Goal: Information Seeking & Learning: Check status

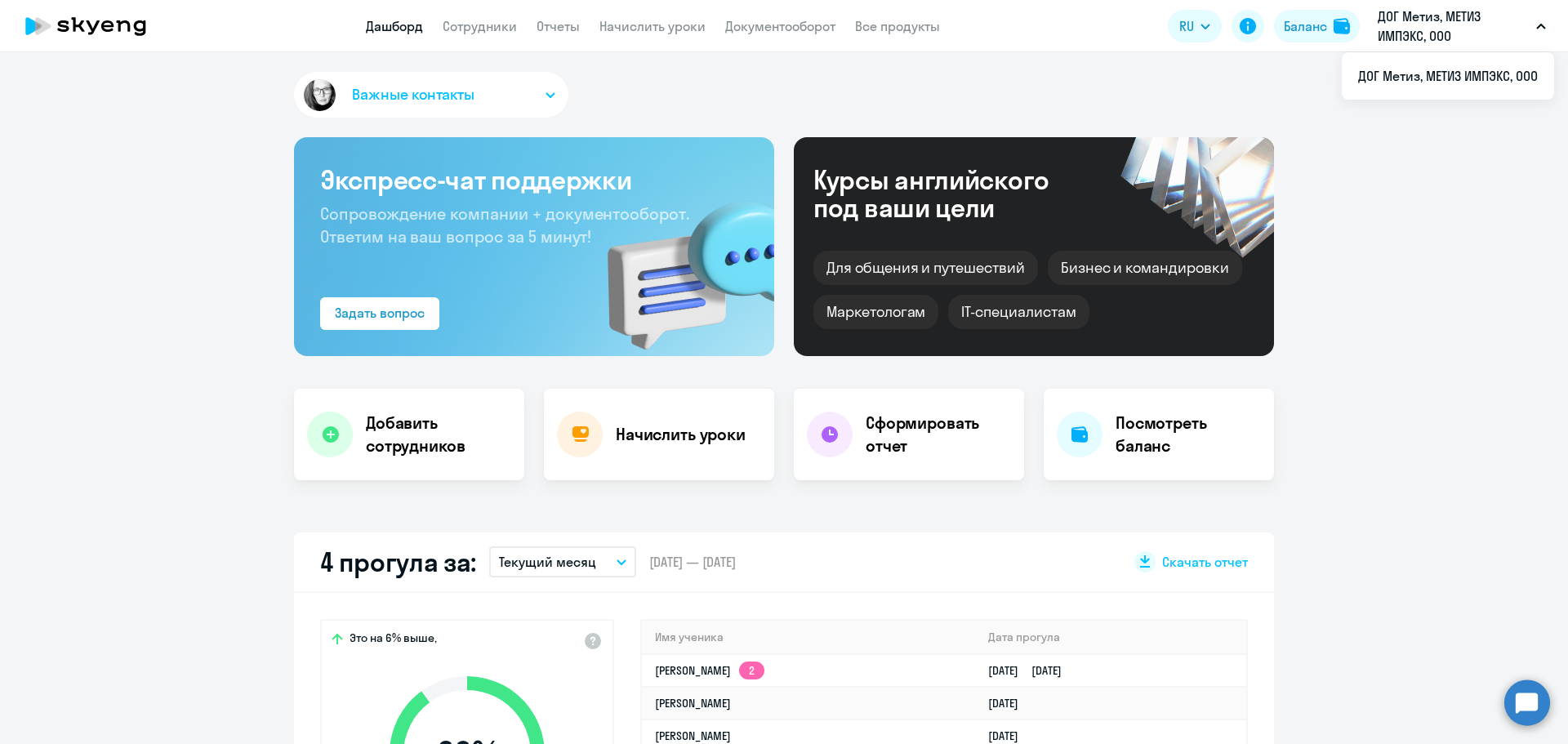
select select "30"
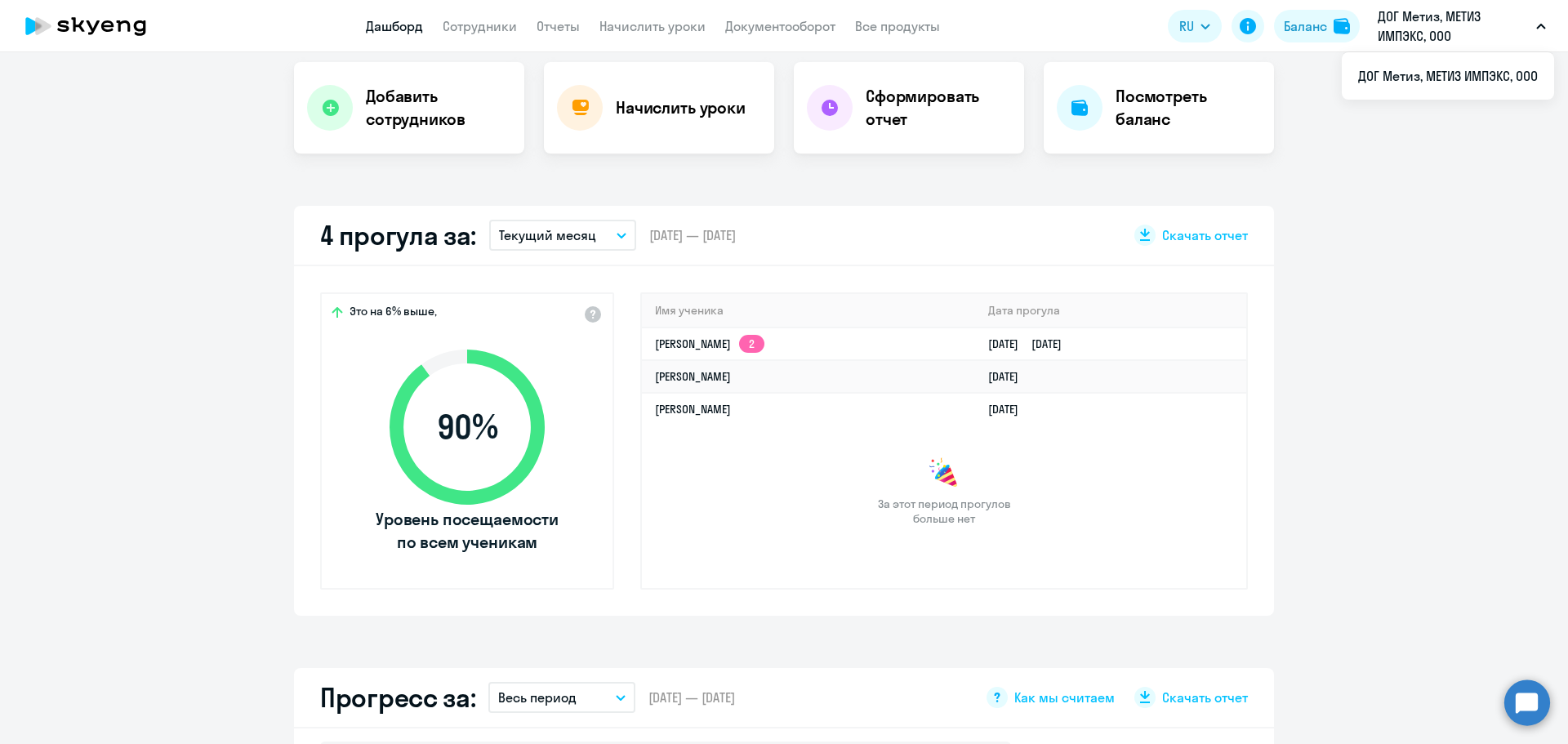
drag, startPoint x: 196, startPoint y: 4, endPoint x: 1350, endPoint y: 261, distance: 1182.3
click at [1350, 261] on app-truancy-attendance-dashboard "4 прогула за: Текущий месяц – [DATE] — [DATE] Скачать отчет Это на 6% выше, 90 …" at bounding box center [784, 411] width 1568 height 410
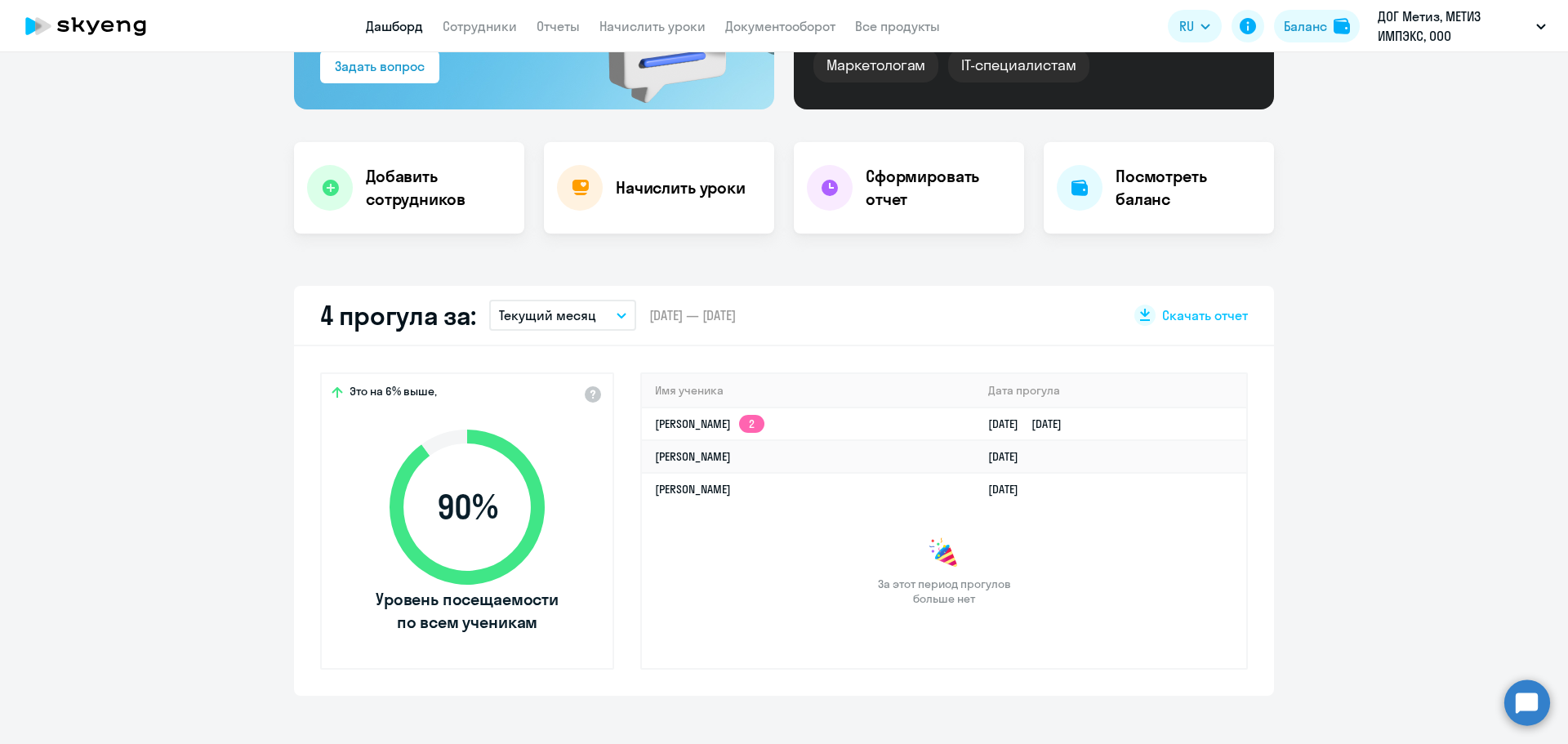
scroll to position [82, 0]
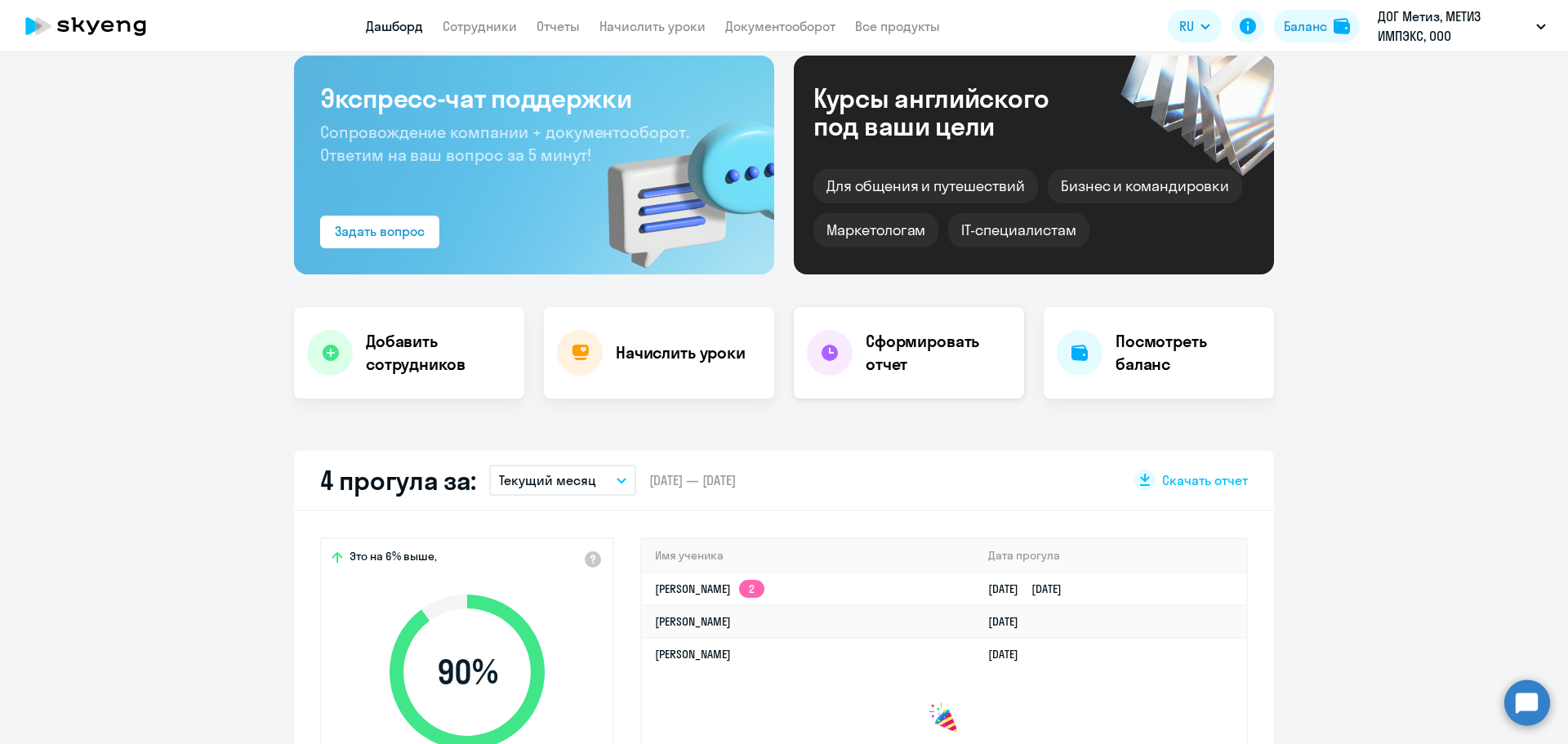
click at [828, 364] on div at bounding box center [830, 352] width 46 height 46
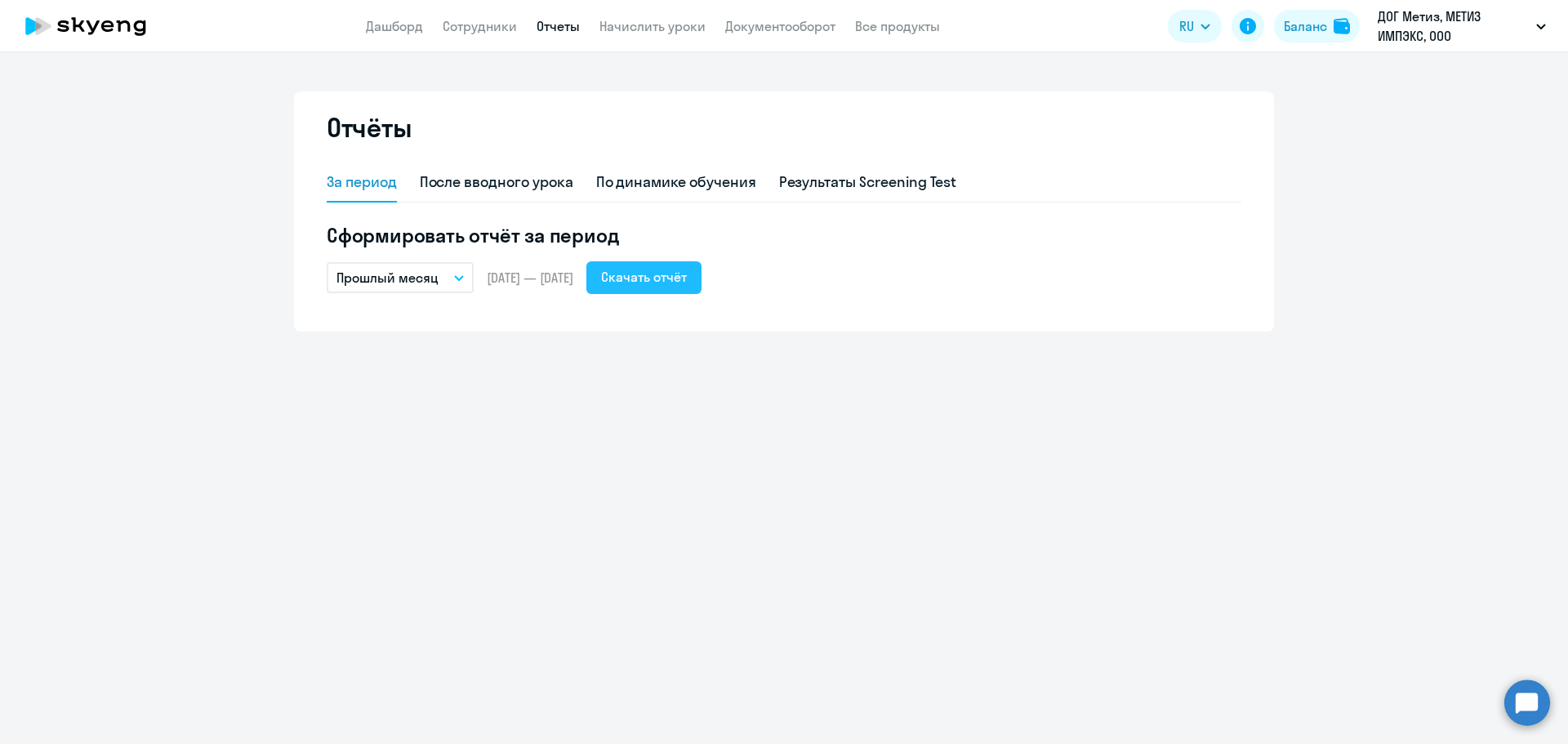
click at [687, 281] on div "Скачать отчёт" at bounding box center [644, 276] width 86 height 20
click at [534, 187] on div "После вводного урока" at bounding box center [496, 182] width 153 height 21
select select "10"
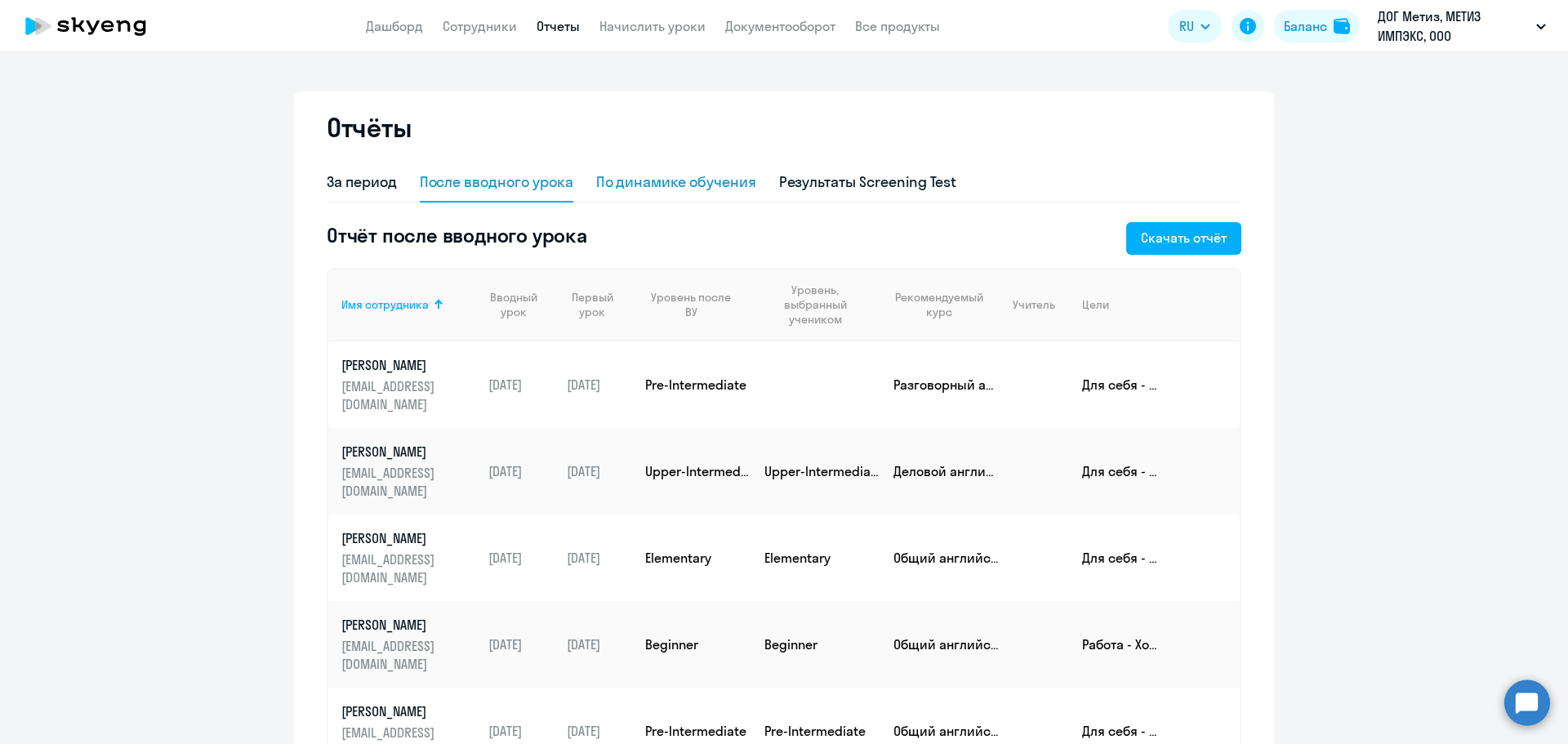
click at [627, 177] on div "По динамике обучения" at bounding box center [676, 182] width 160 height 21
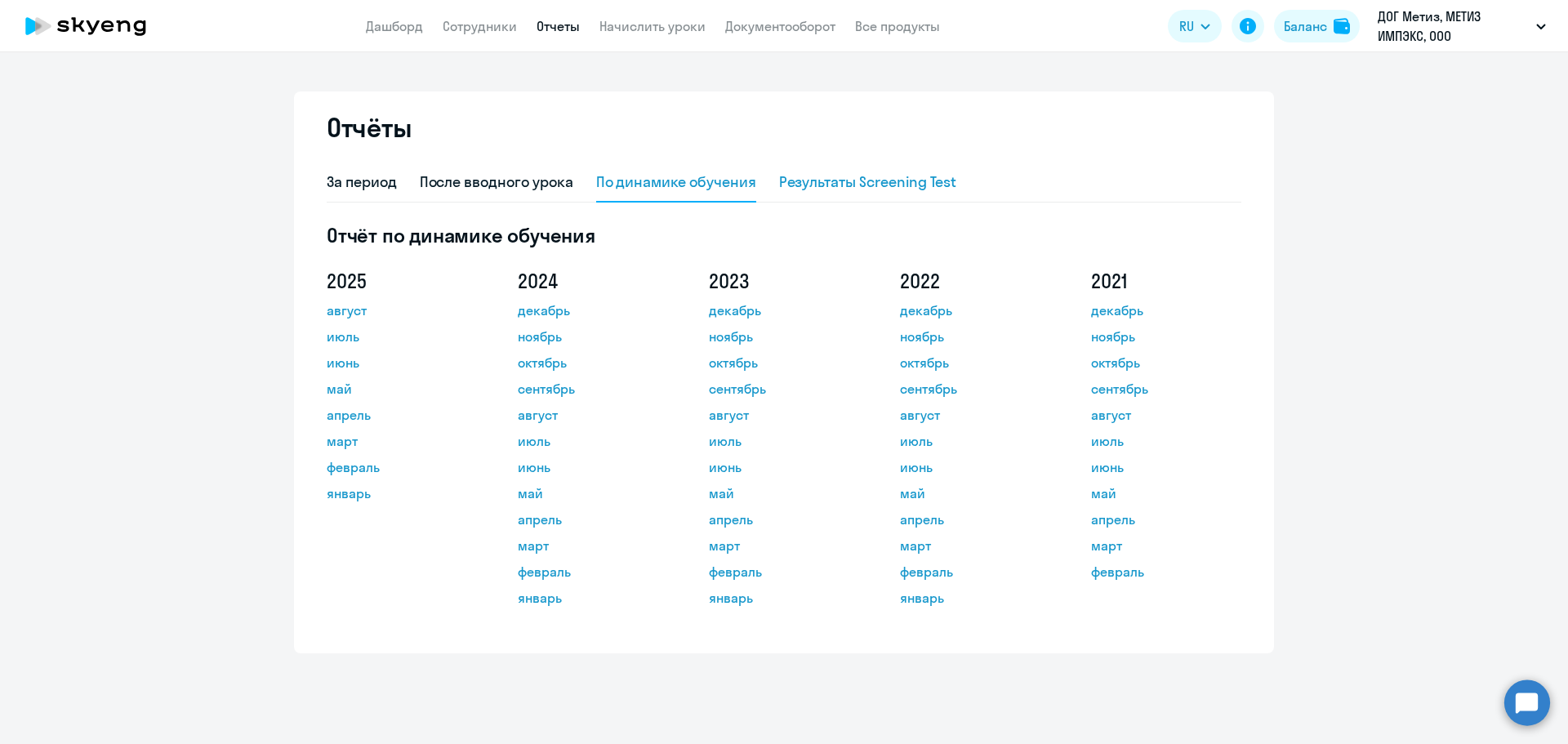
click at [926, 192] on div "Результаты Screening Test" at bounding box center [868, 182] width 178 height 21
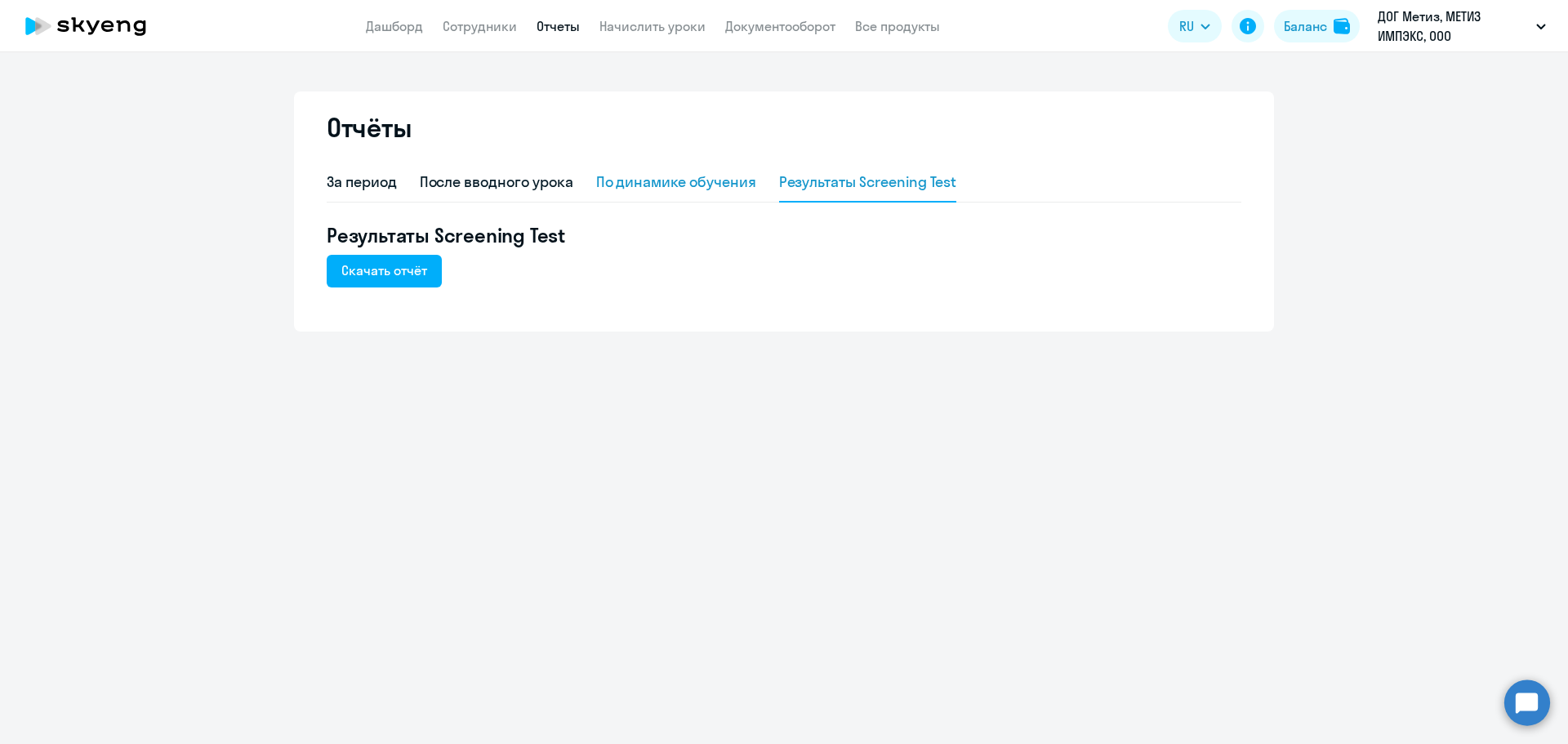
click at [661, 183] on div "По динамике обучения" at bounding box center [676, 182] width 160 height 21
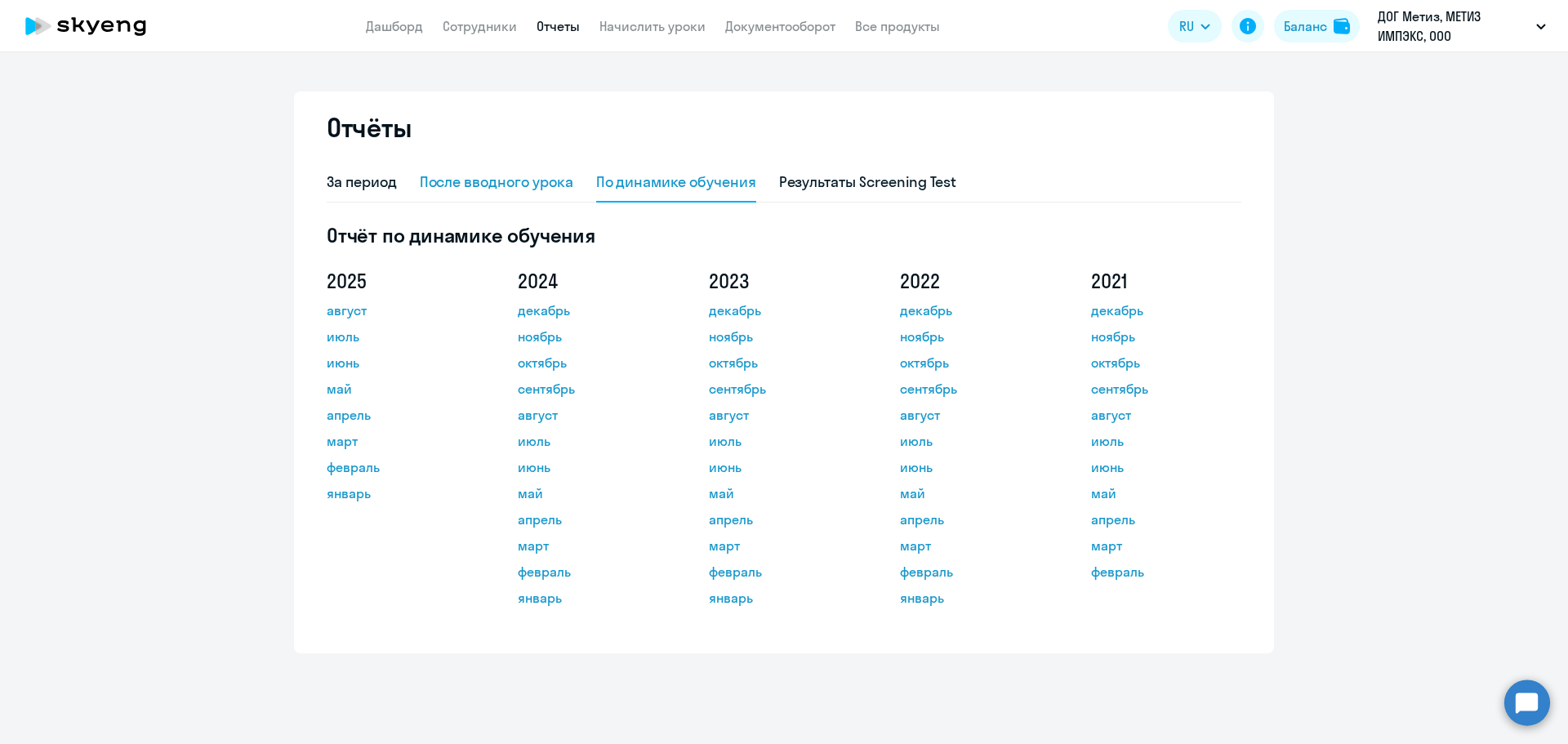
click at [526, 191] on div "После вводного урока" at bounding box center [496, 182] width 153 height 21
select select "10"
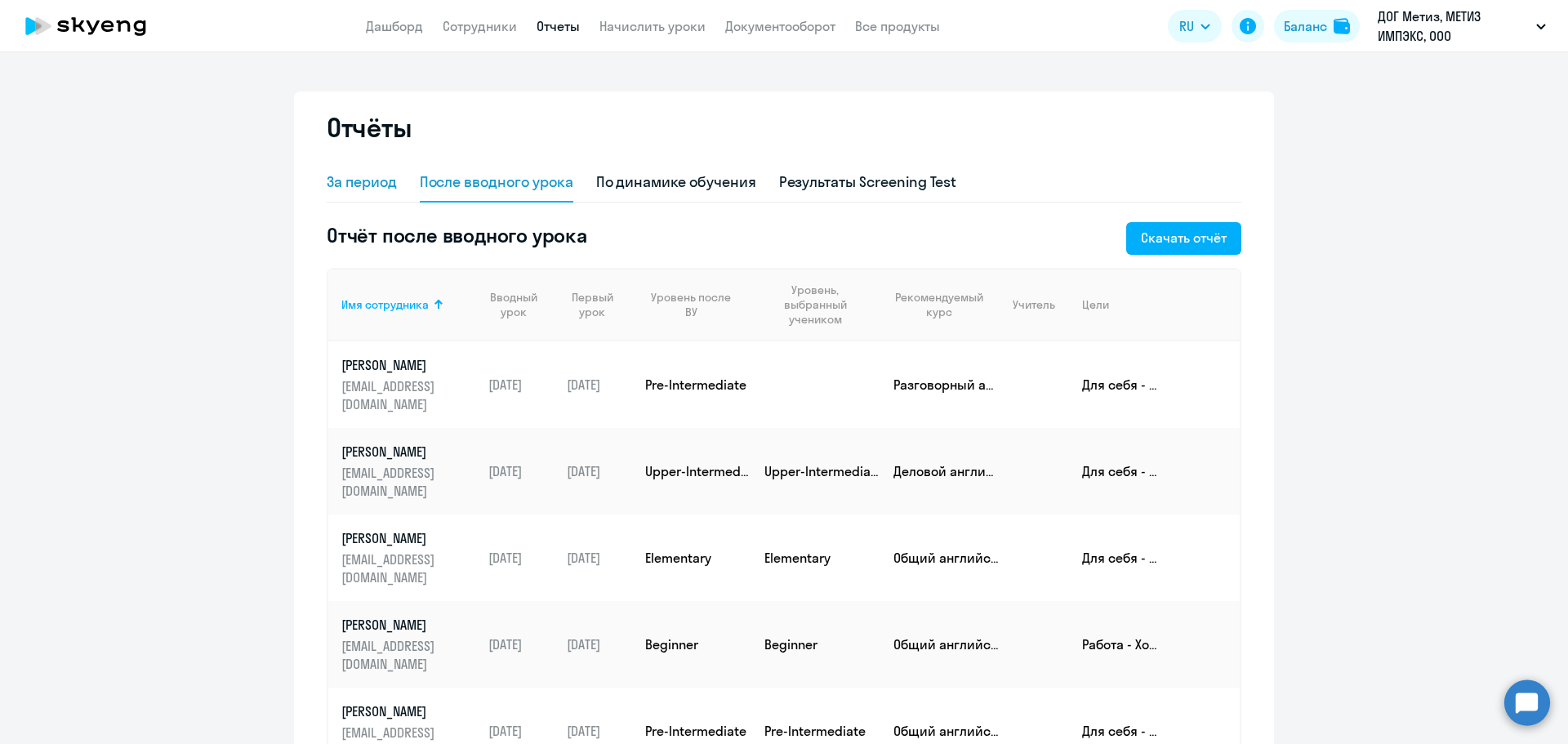
click at [384, 190] on div "За период" at bounding box center [362, 182] width 70 height 21
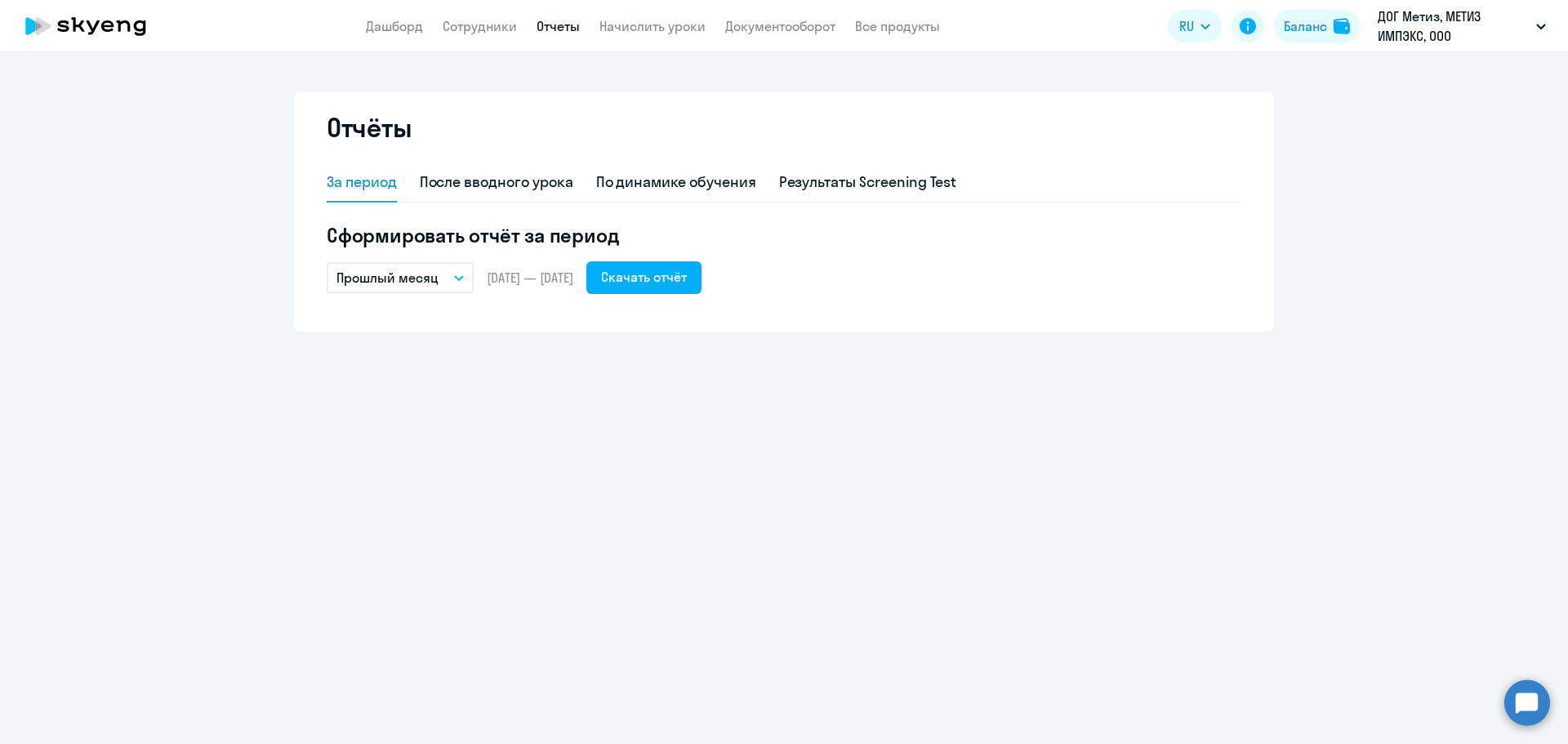
click at [451, 290] on button "Прошлый месяц" at bounding box center [400, 277] width 147 height 31
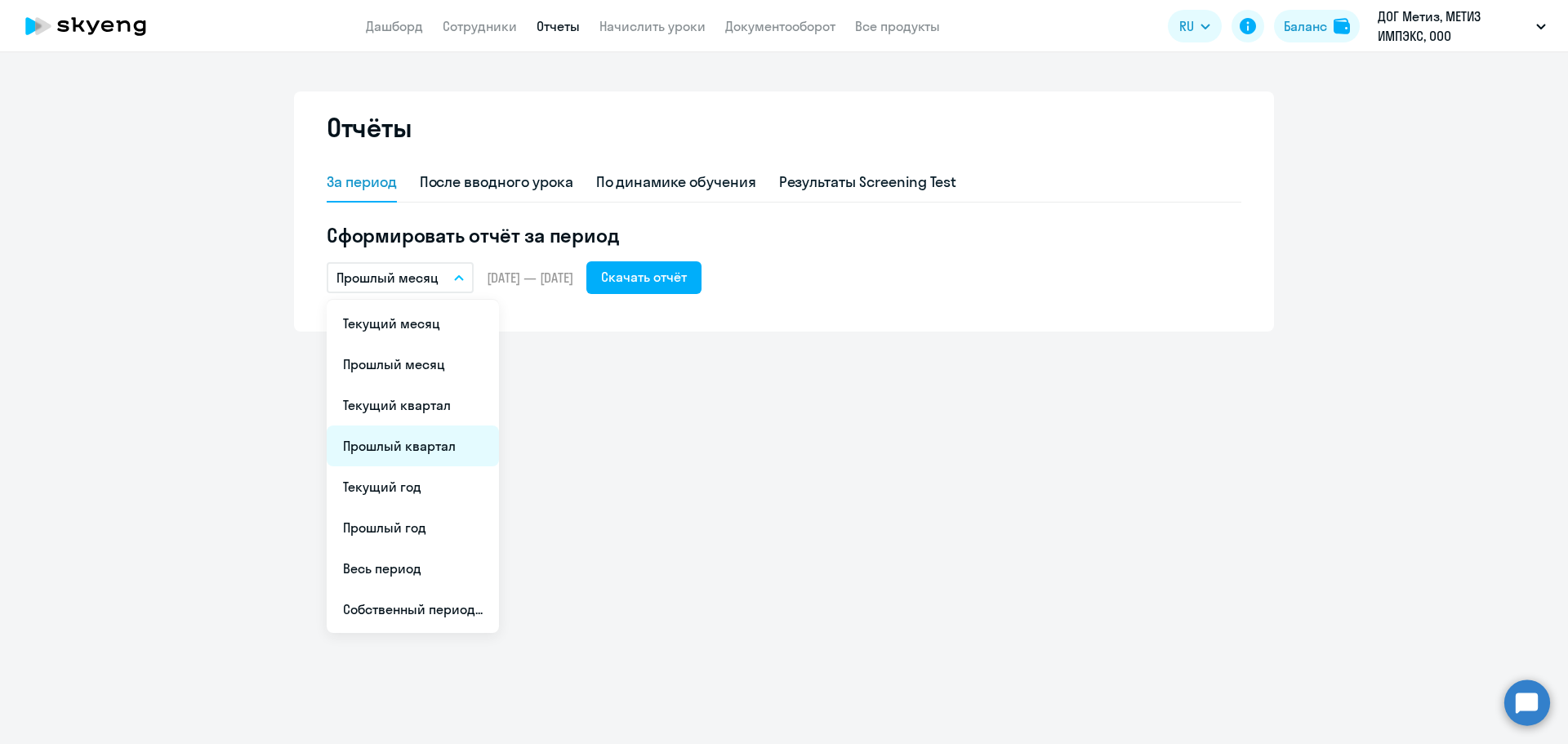
click at [477, 443] on li "Прошлый квартал" at bounding box center [412, 446] width 172 height 41
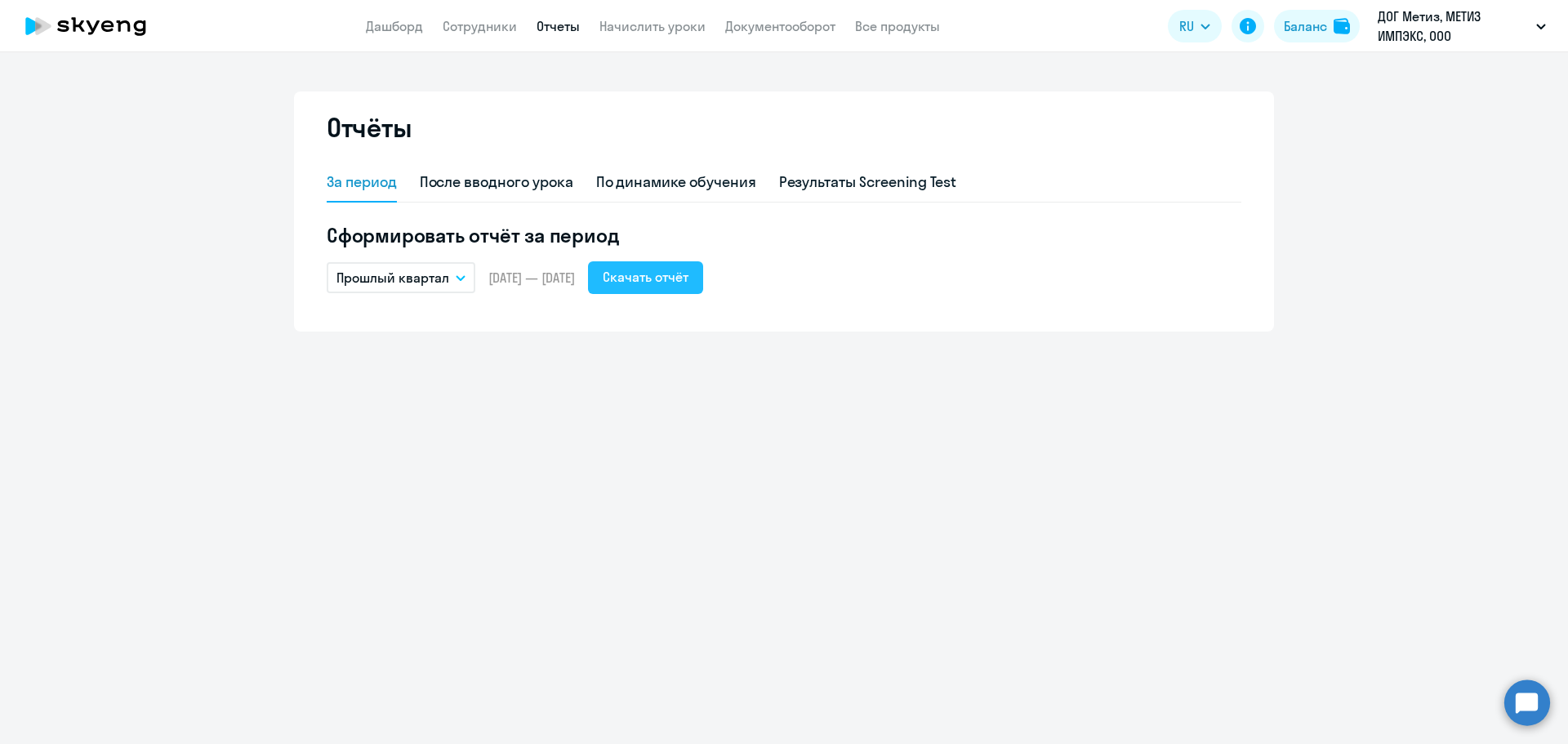
click at [689, 282] on div "Скачать отчёт" at bounding box center [646, 276] width 86 height 20
click at [430, 272] on p "Прошлый квартал" at bounding box center [392, 277] width 112 height 20
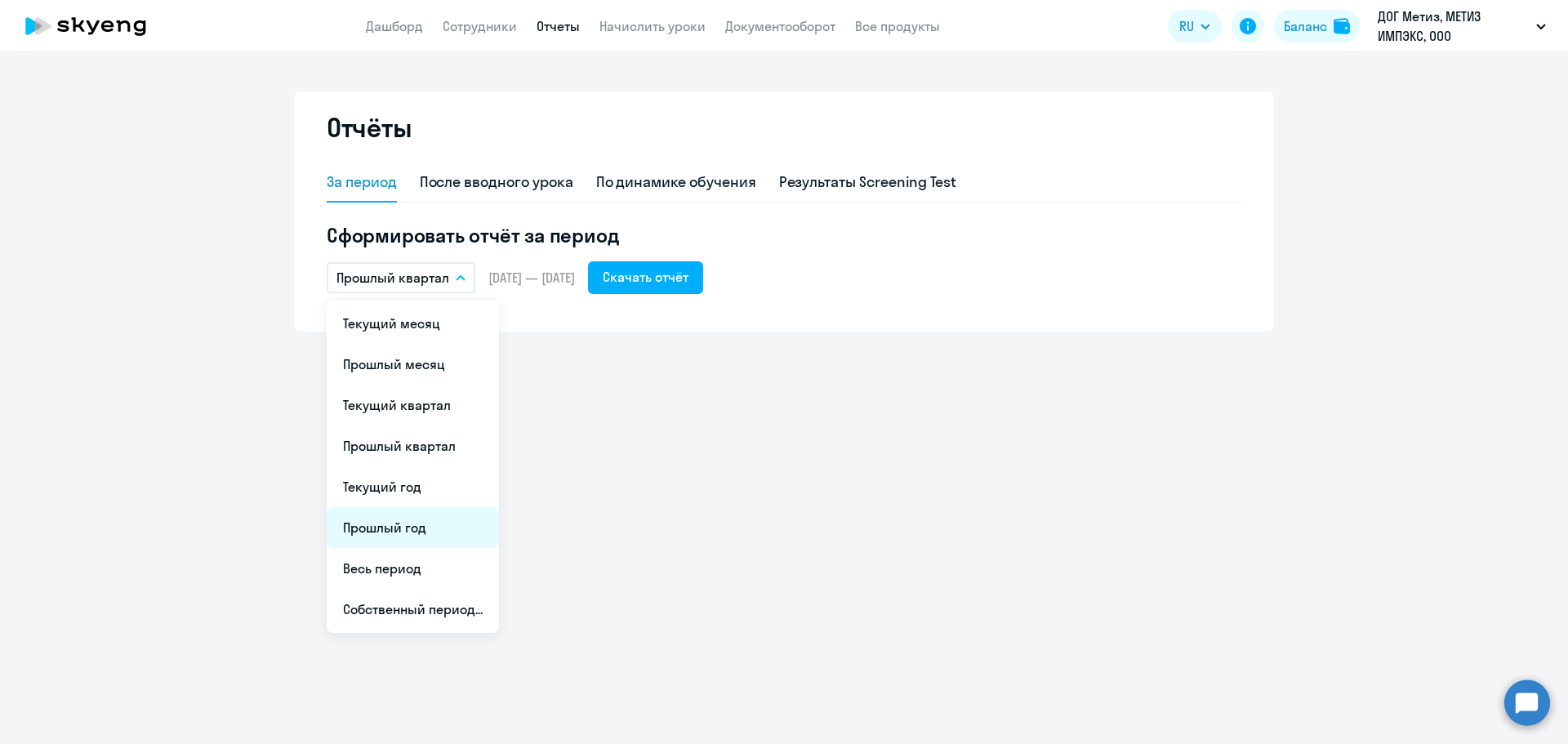
click at [398, 517] on li "Прошлый год" at bounding box center [412, 527] width 172 height 41
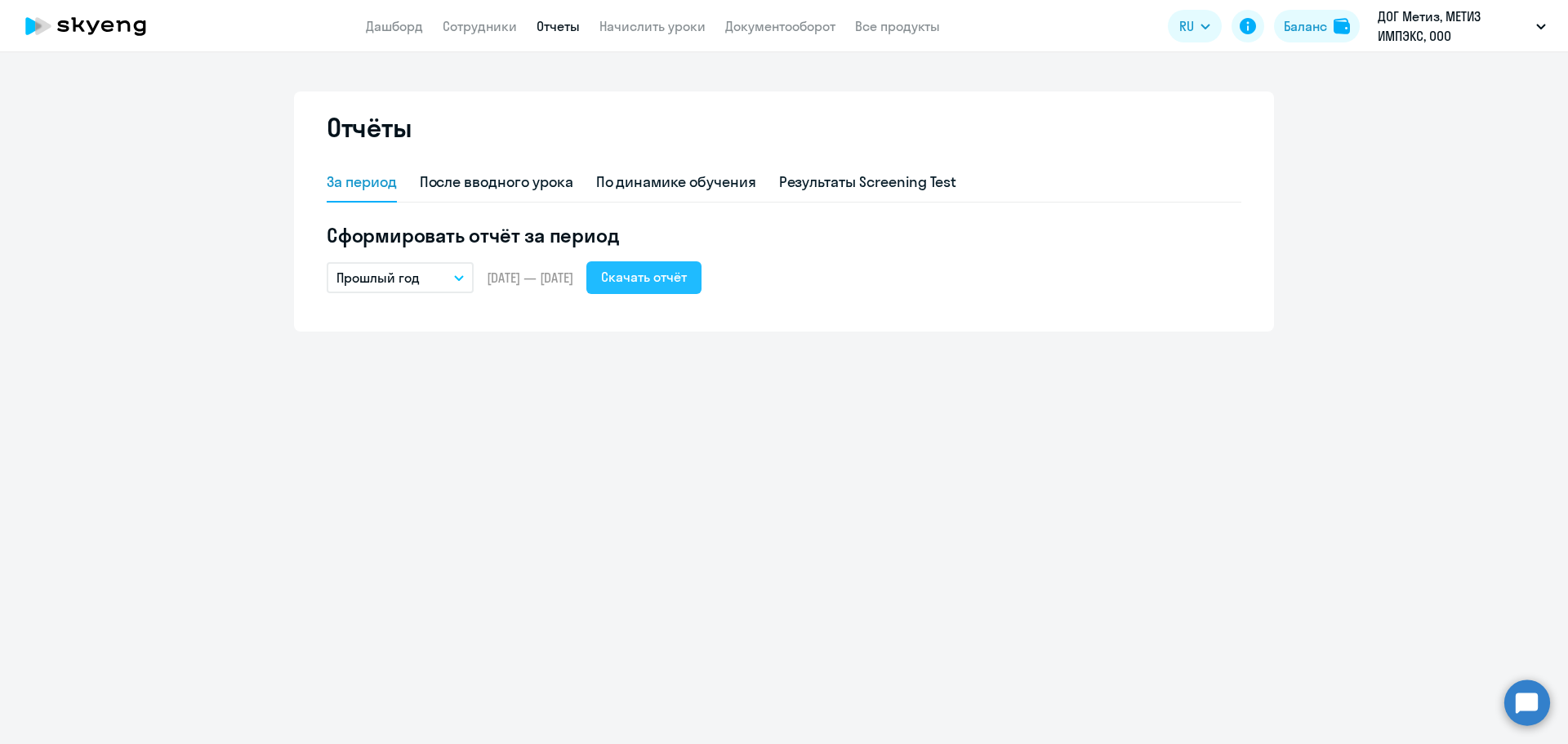
click at [687, 273] on div "Скачать отчёт" at bounding box center [644, 276] width 86 height 20
click at [509, 35] on app-menu-item-link "Сотрудники" at bounding box center [480, 26] width 74 height 20
click at [501, 30] on link "Сотрудники" at bounding box center [480, 26] width 74 height 16
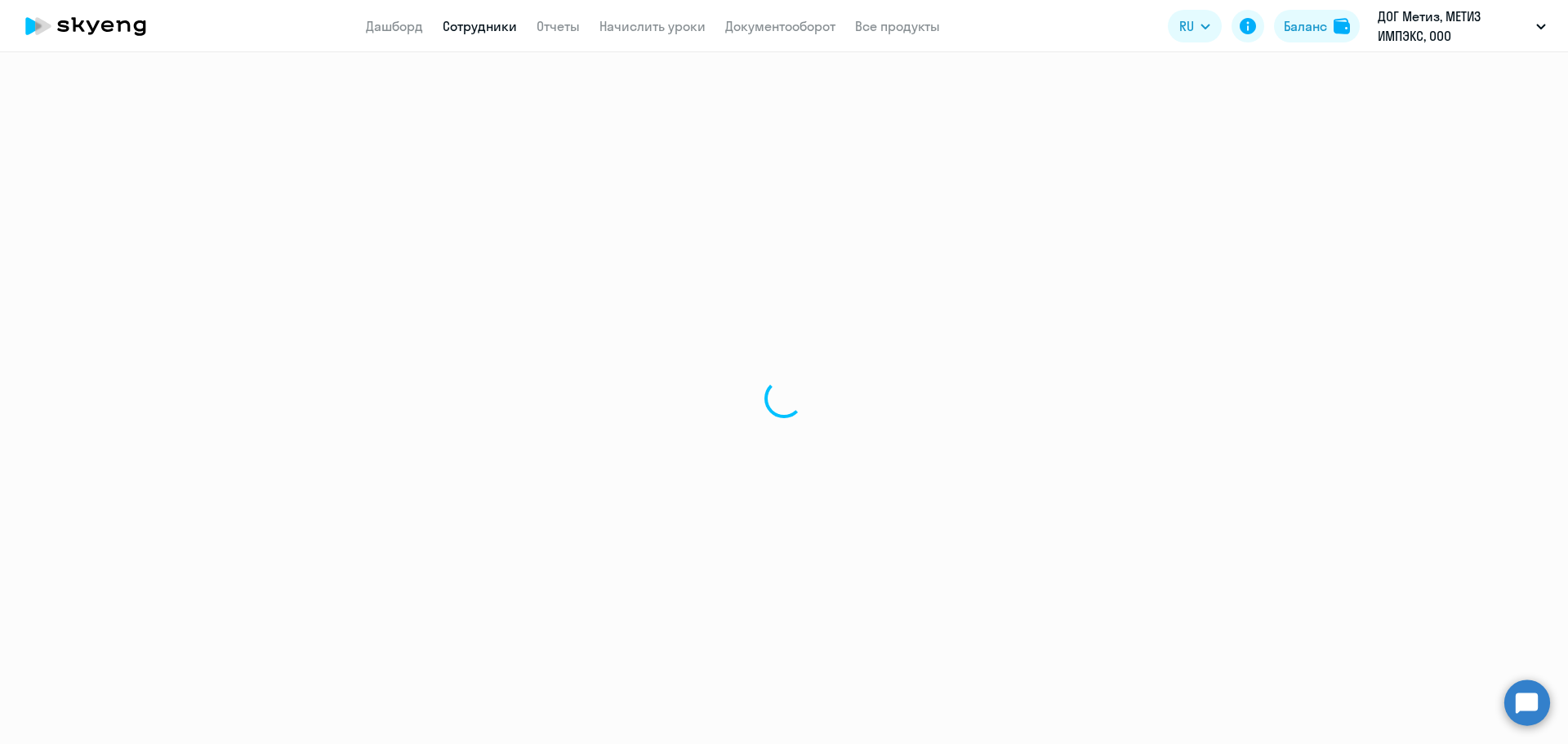
select select "30"
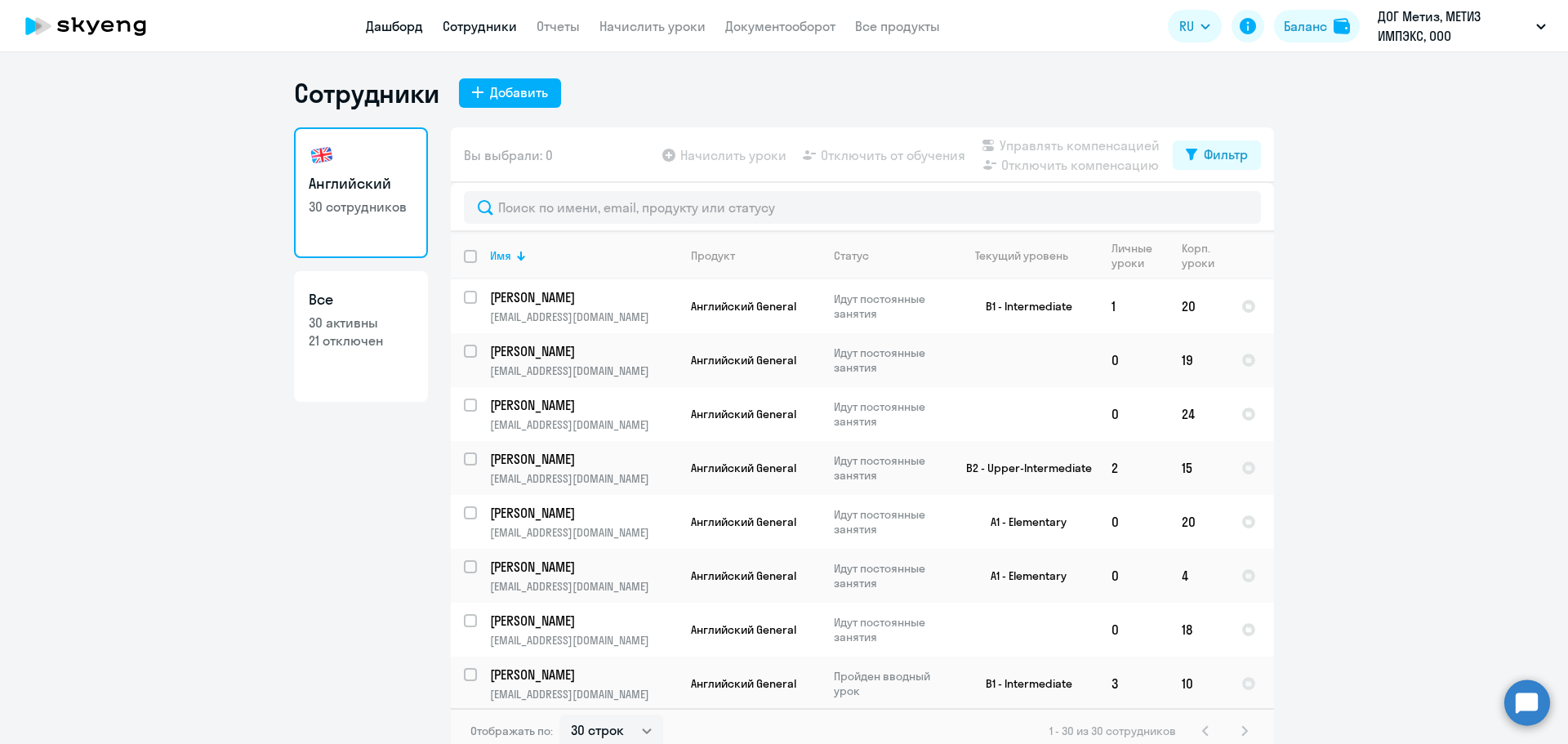
click at [370, 26] on link "Дашборд" at bounding box center [394, 26] width 57 height 16
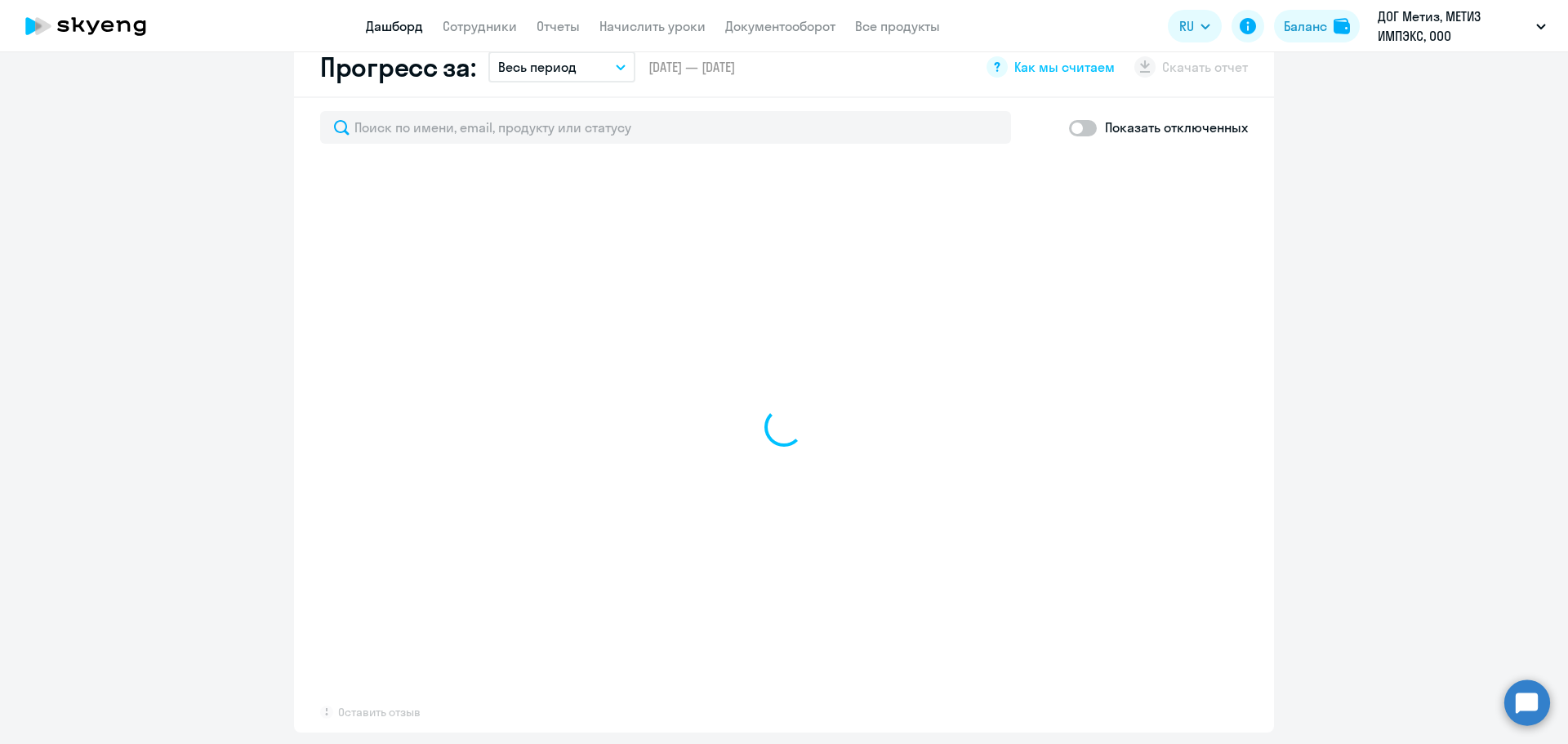
scroll to position [980, 0]
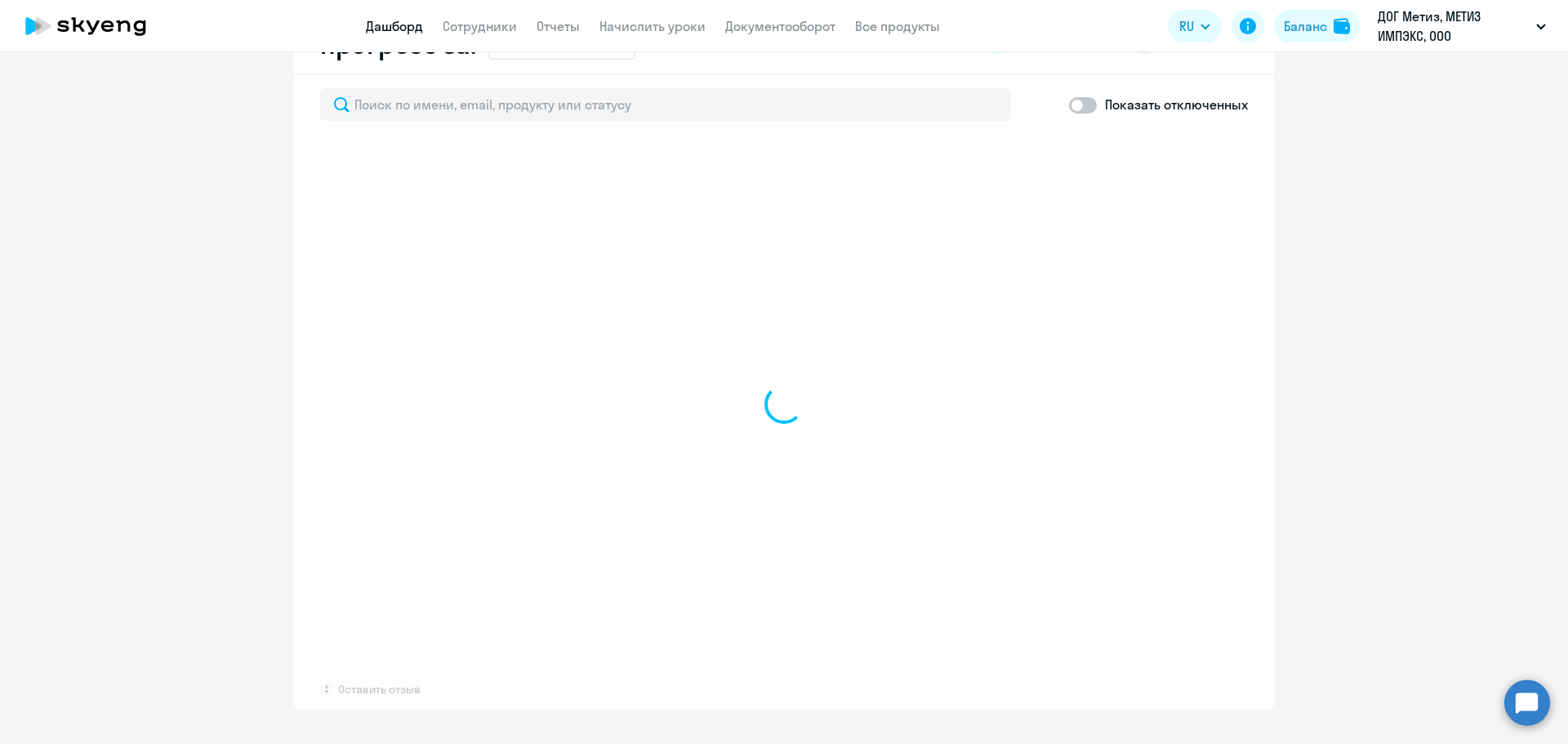
select select "30"
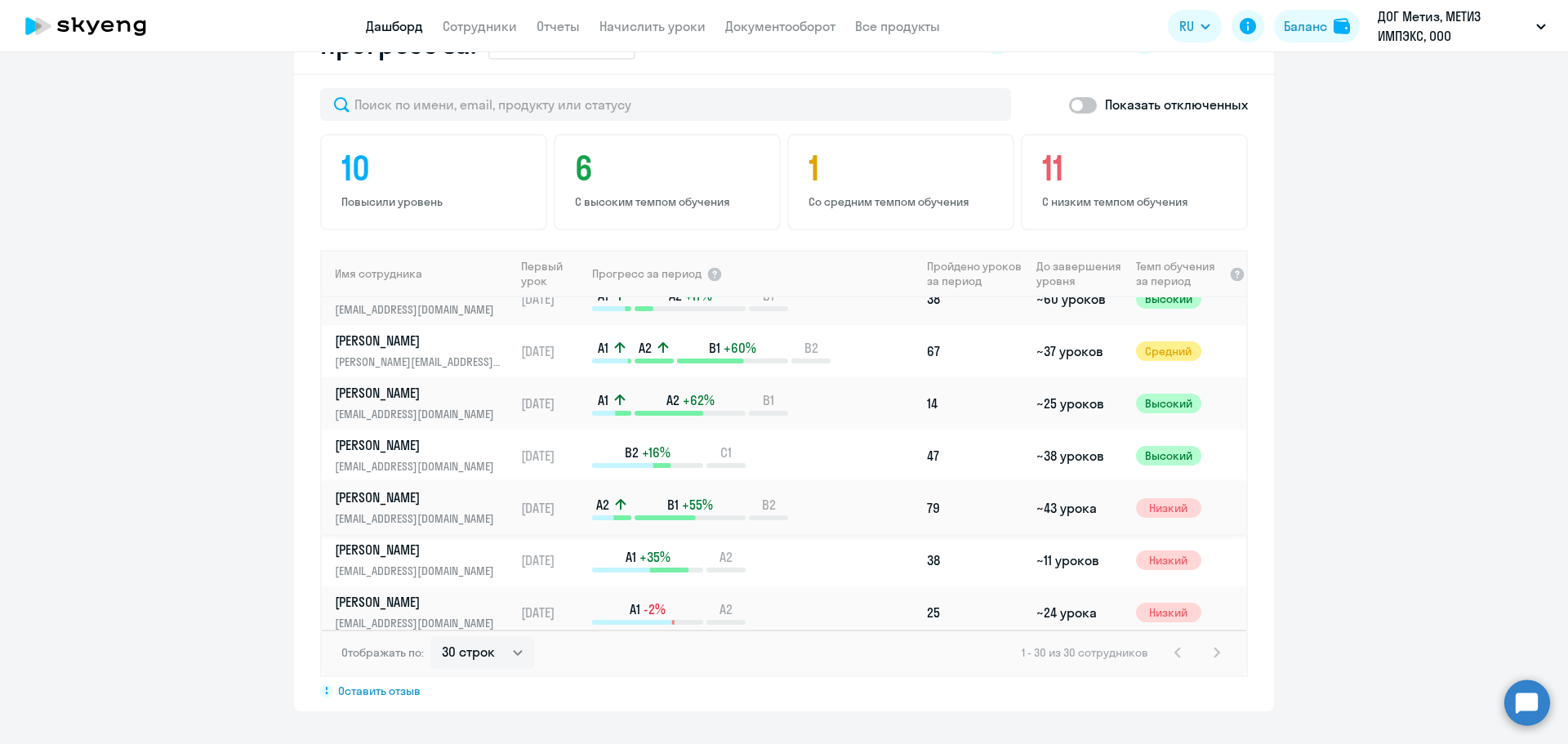
scroll to position [409, 0]
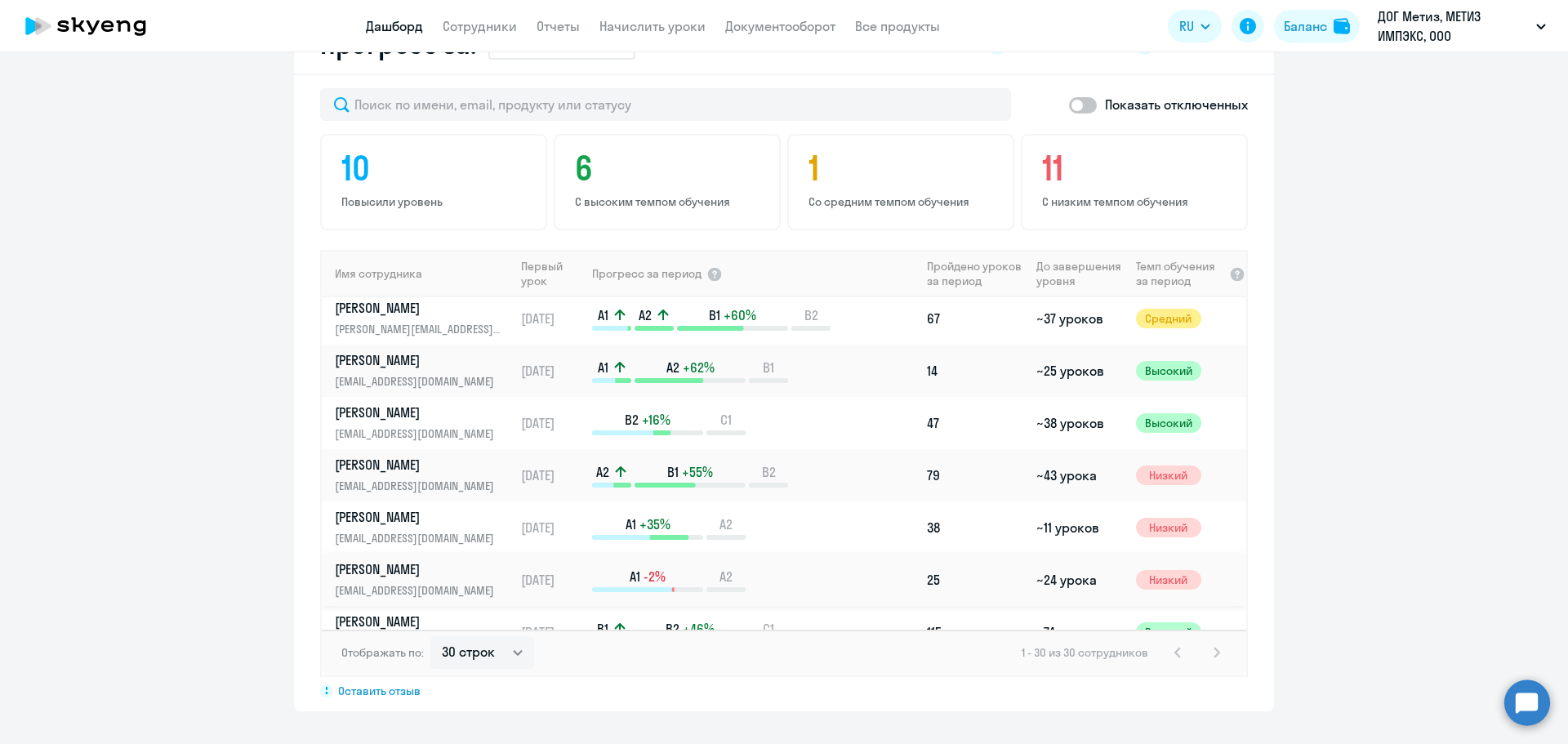
click at [861, 569] on div "A1 -2% A2" at bounding box center [756, 580] width 328 height 25
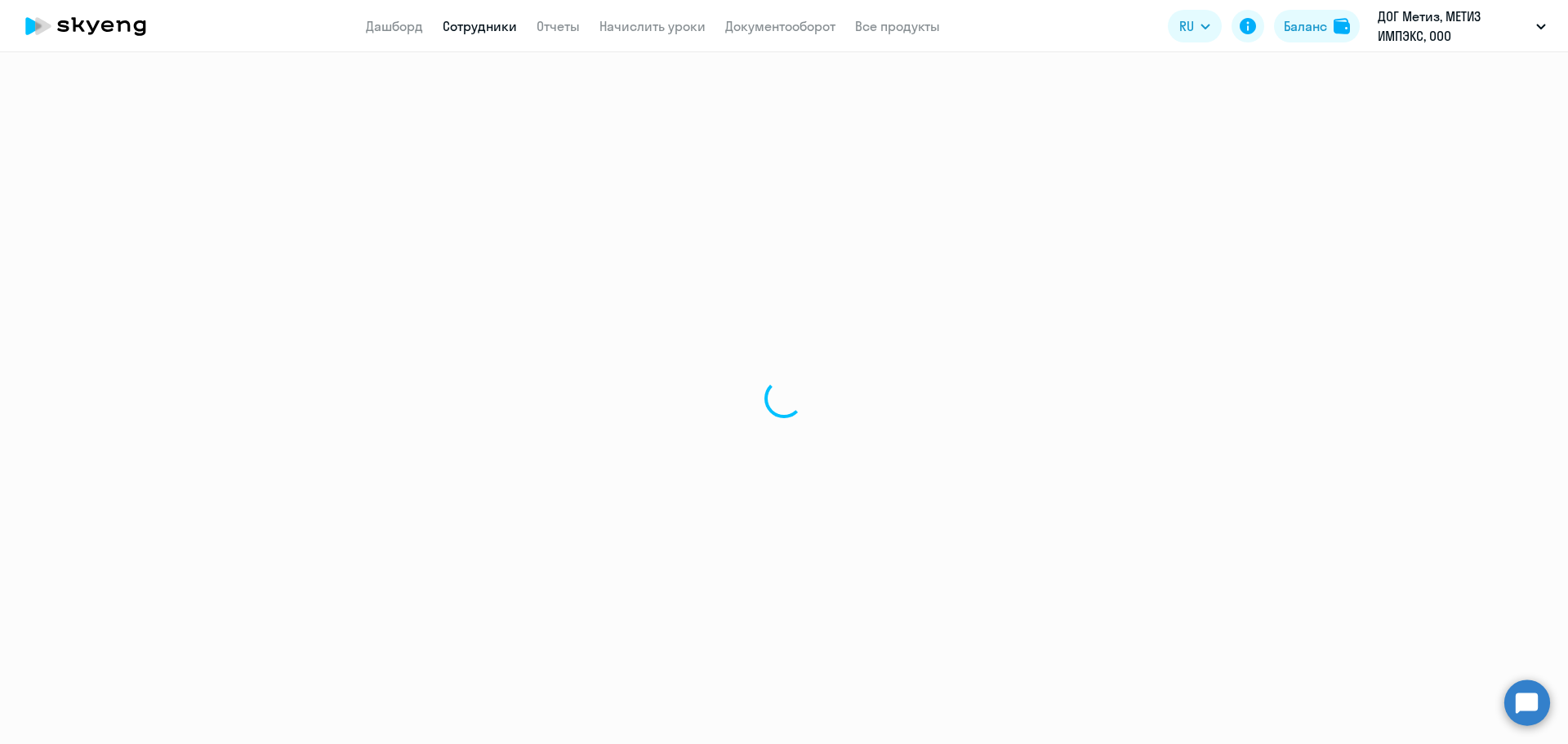
select select "english"
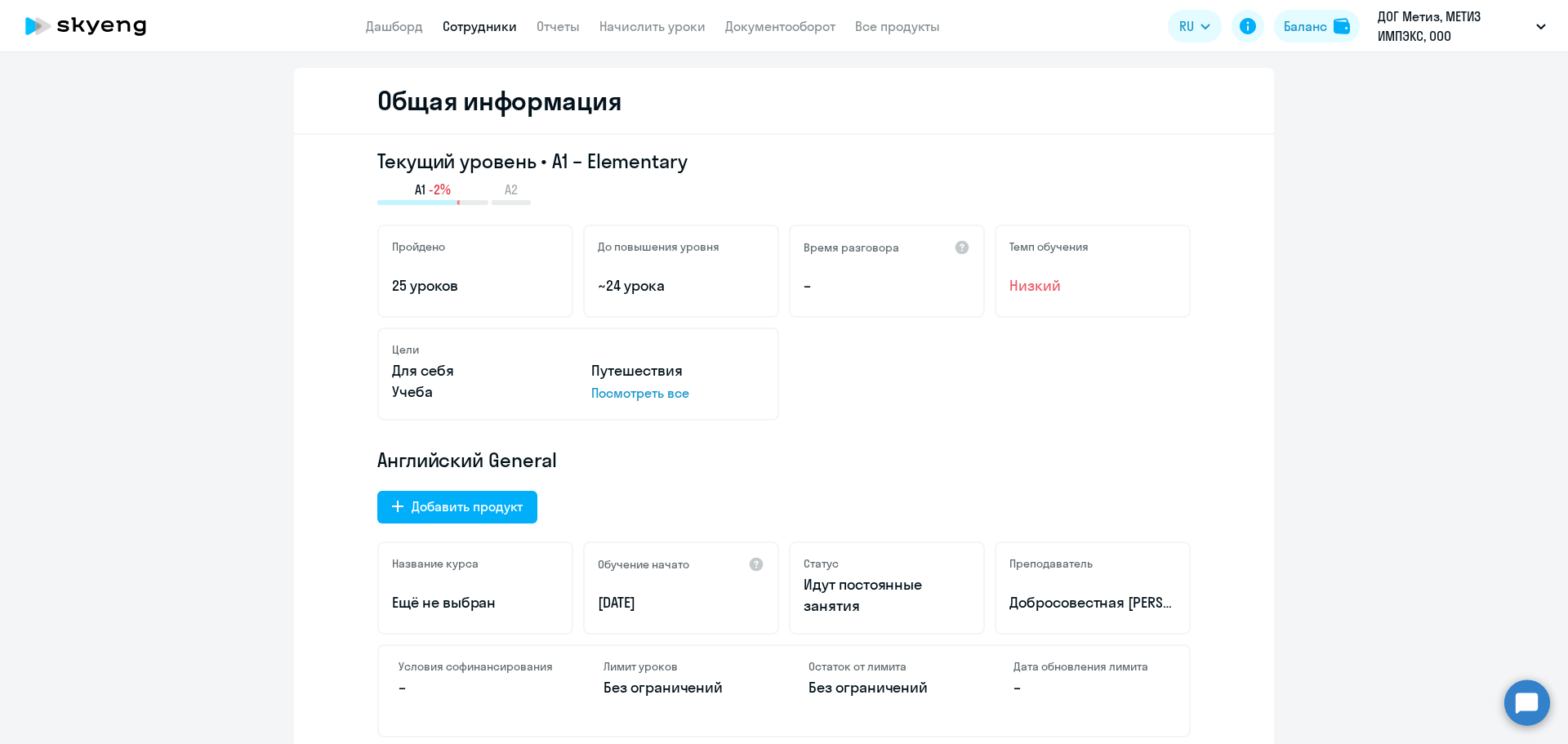
scroll to position [245, 0]
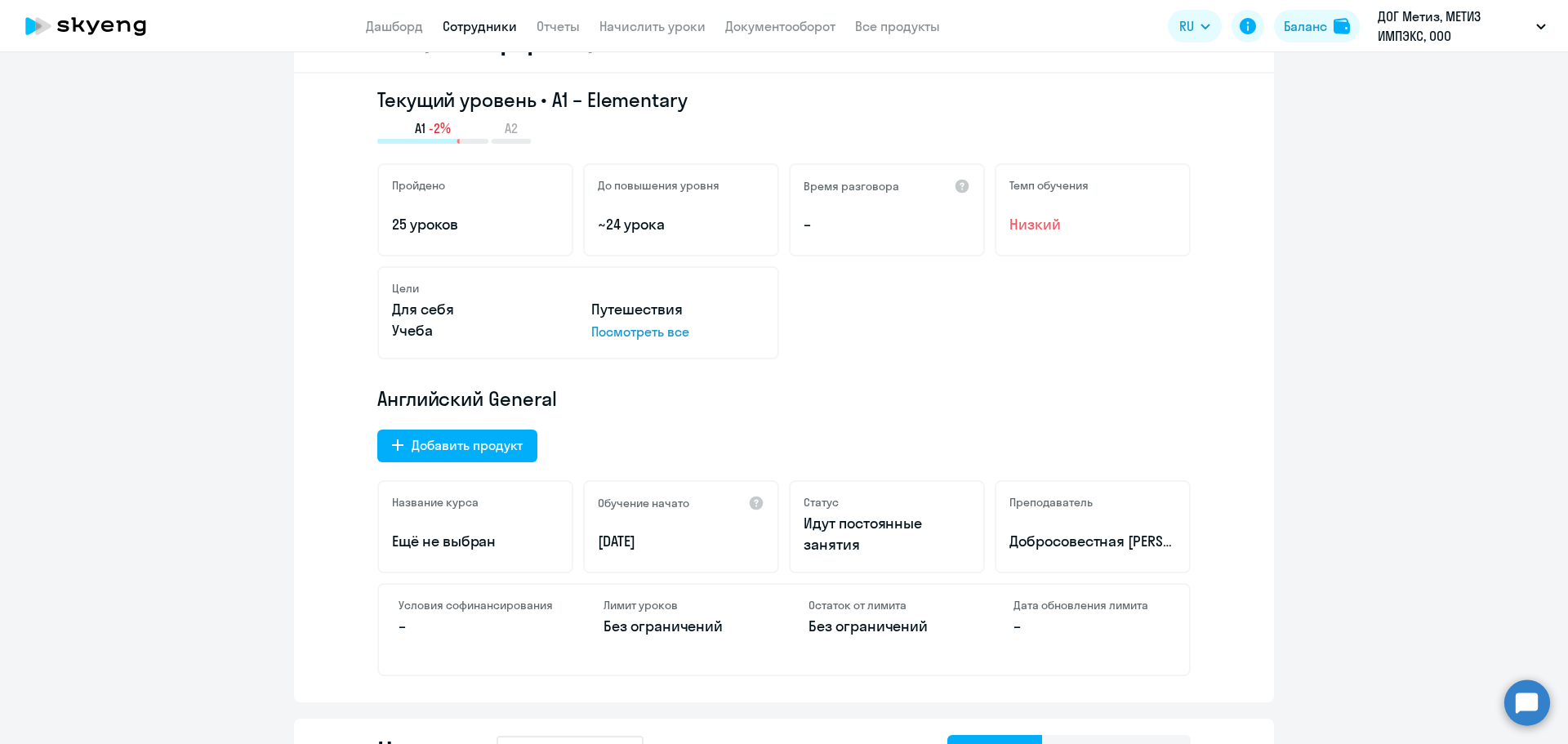
click at [634, 339] on p "Посмотреть все" at bounding box center [678, 332] width 173 height 20
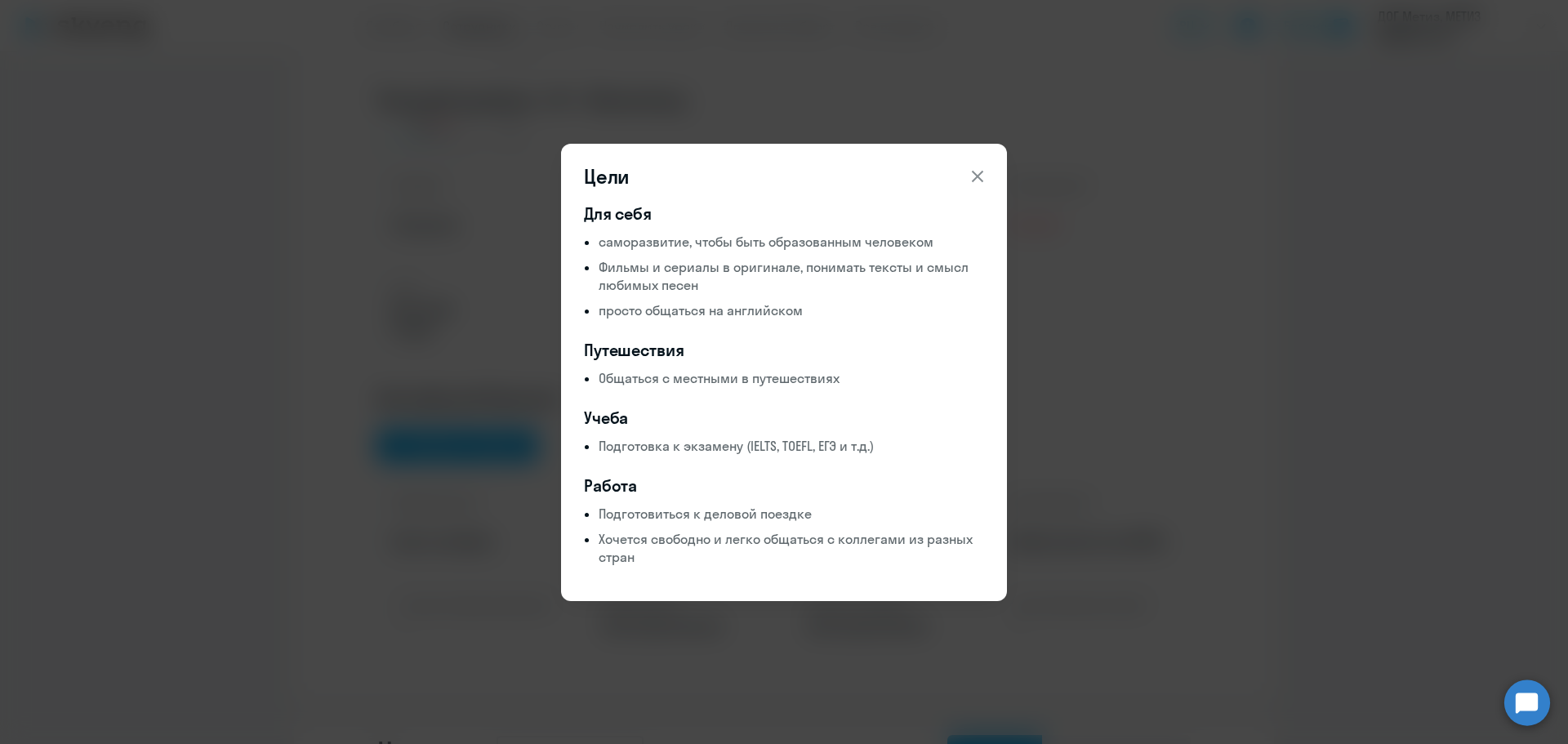
click at [968, 180] on icon at bounding box center [977, 176] width 20 height 20
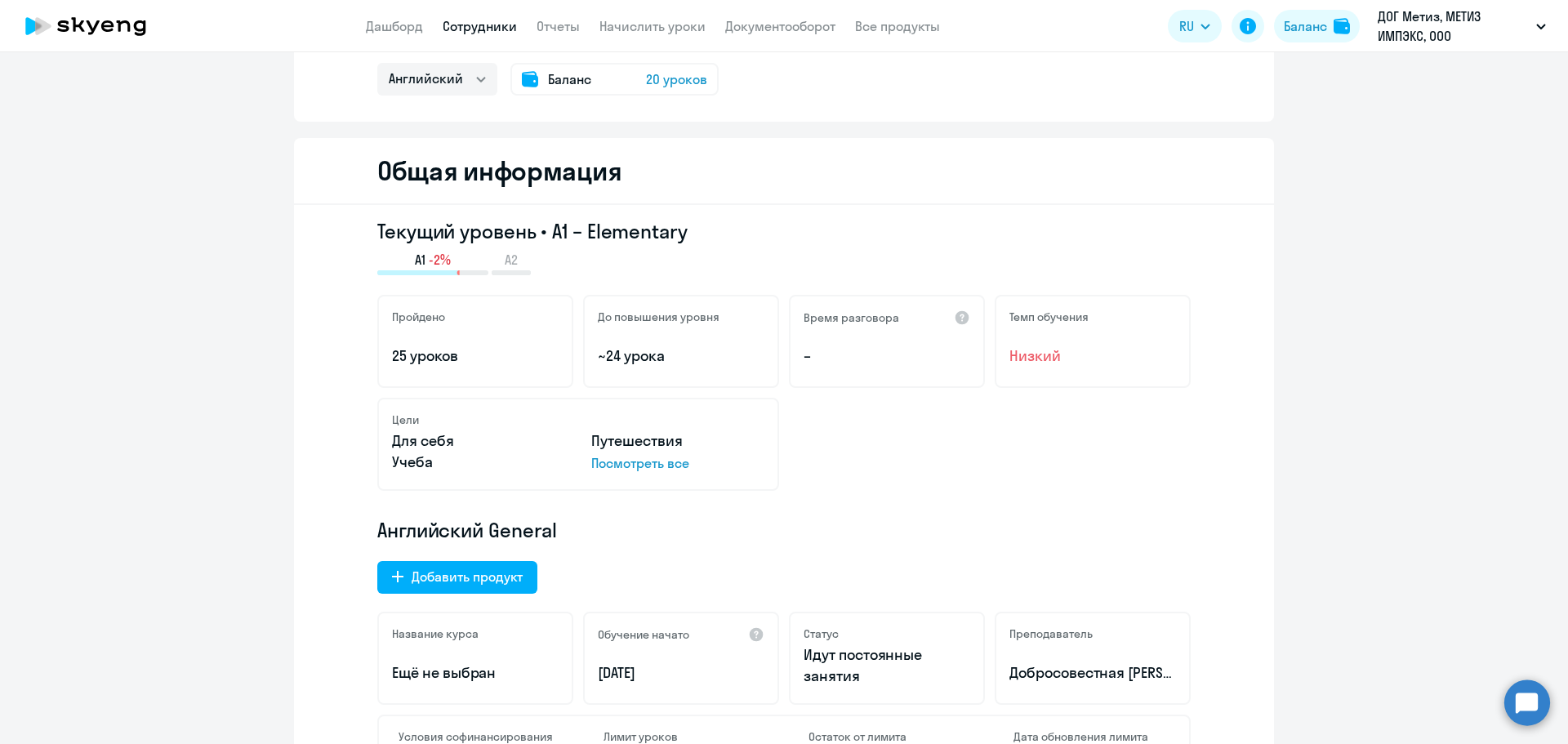
scroll to position [0, 0]
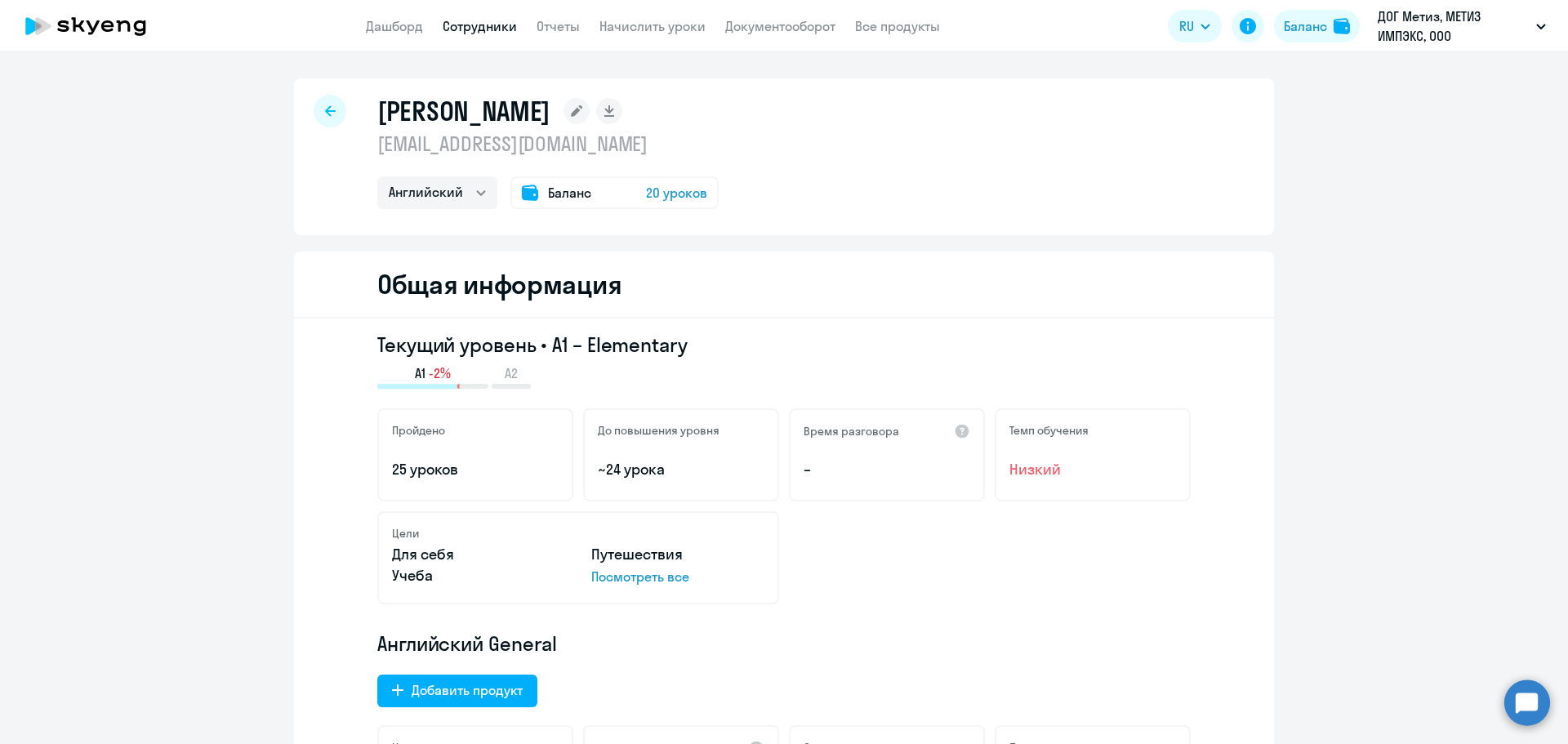
click at [317, 111] on div at bounding box center [330, 111] width 32 height 32
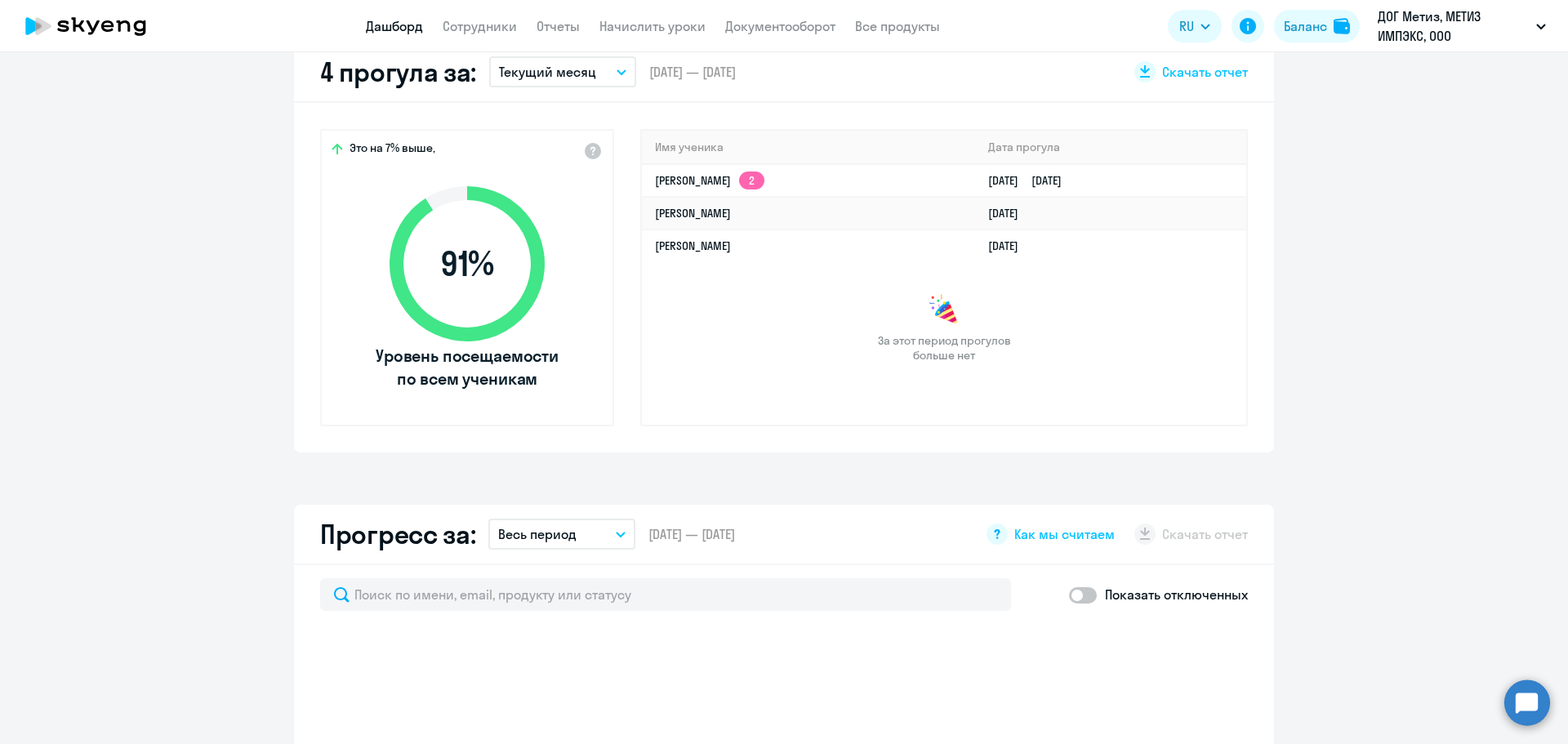
scroll to position [898, 0]
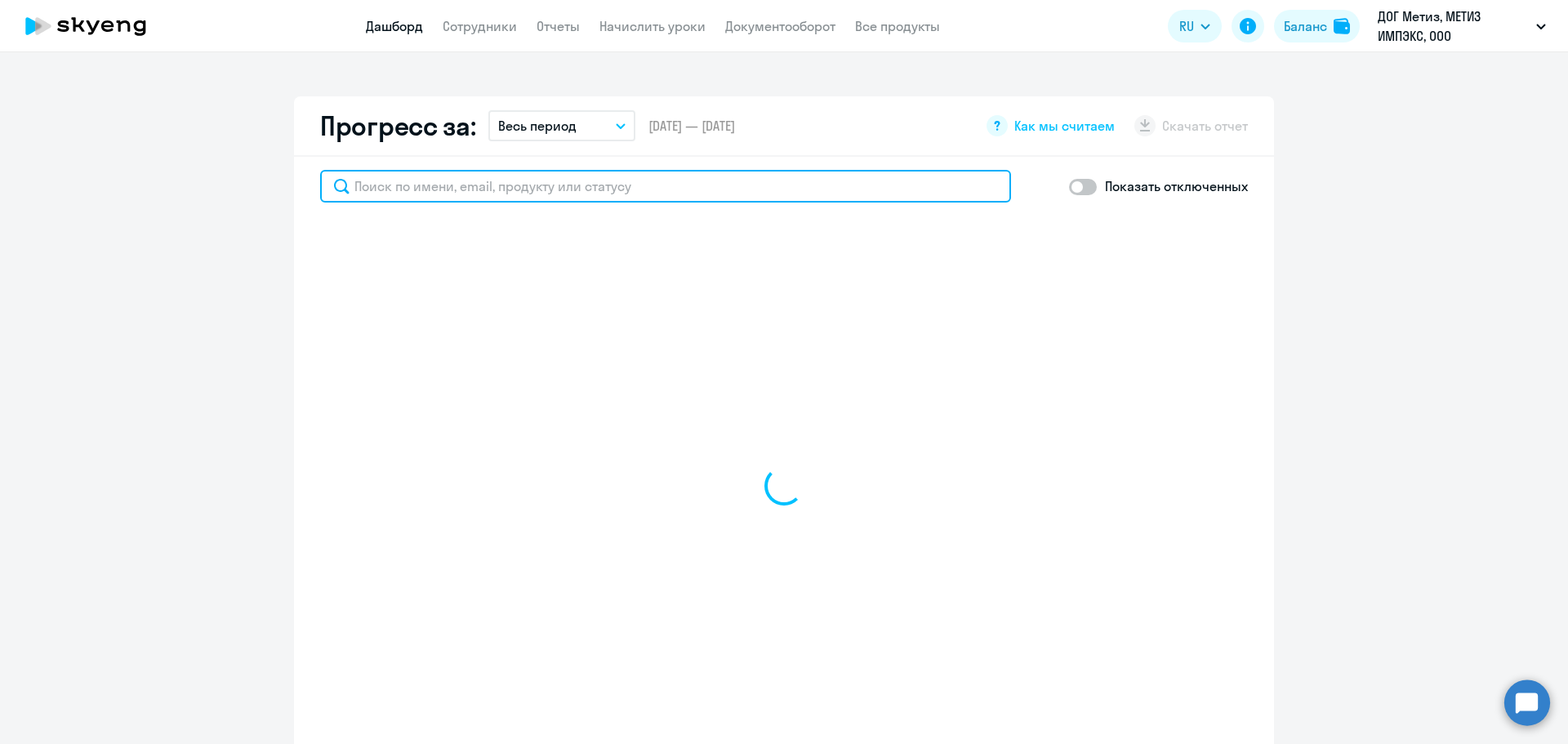
click at [577, 194] on input "text" at bounding box center [665, 186] width 691 height 32
type input "фед"
select select "30"
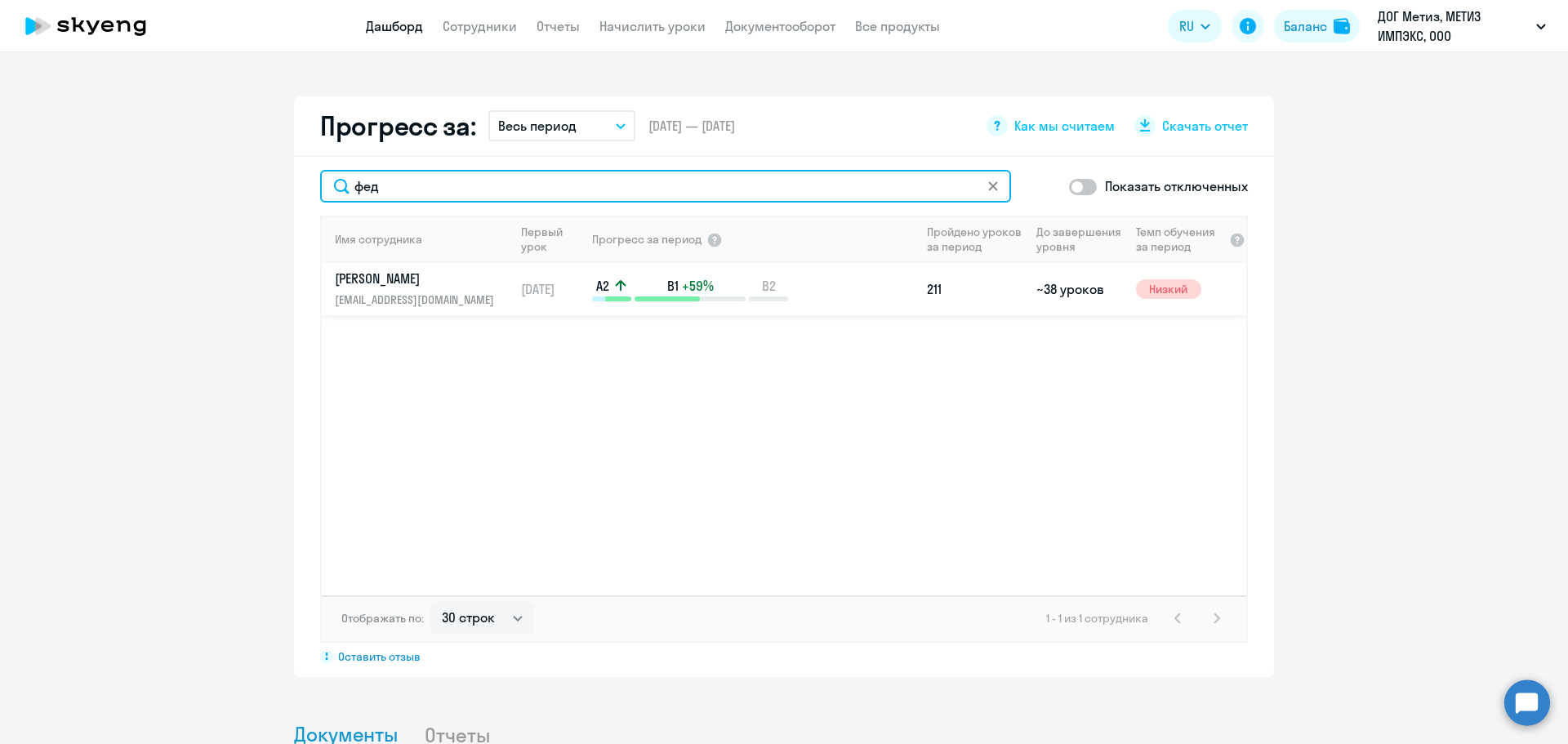
type input "фед"
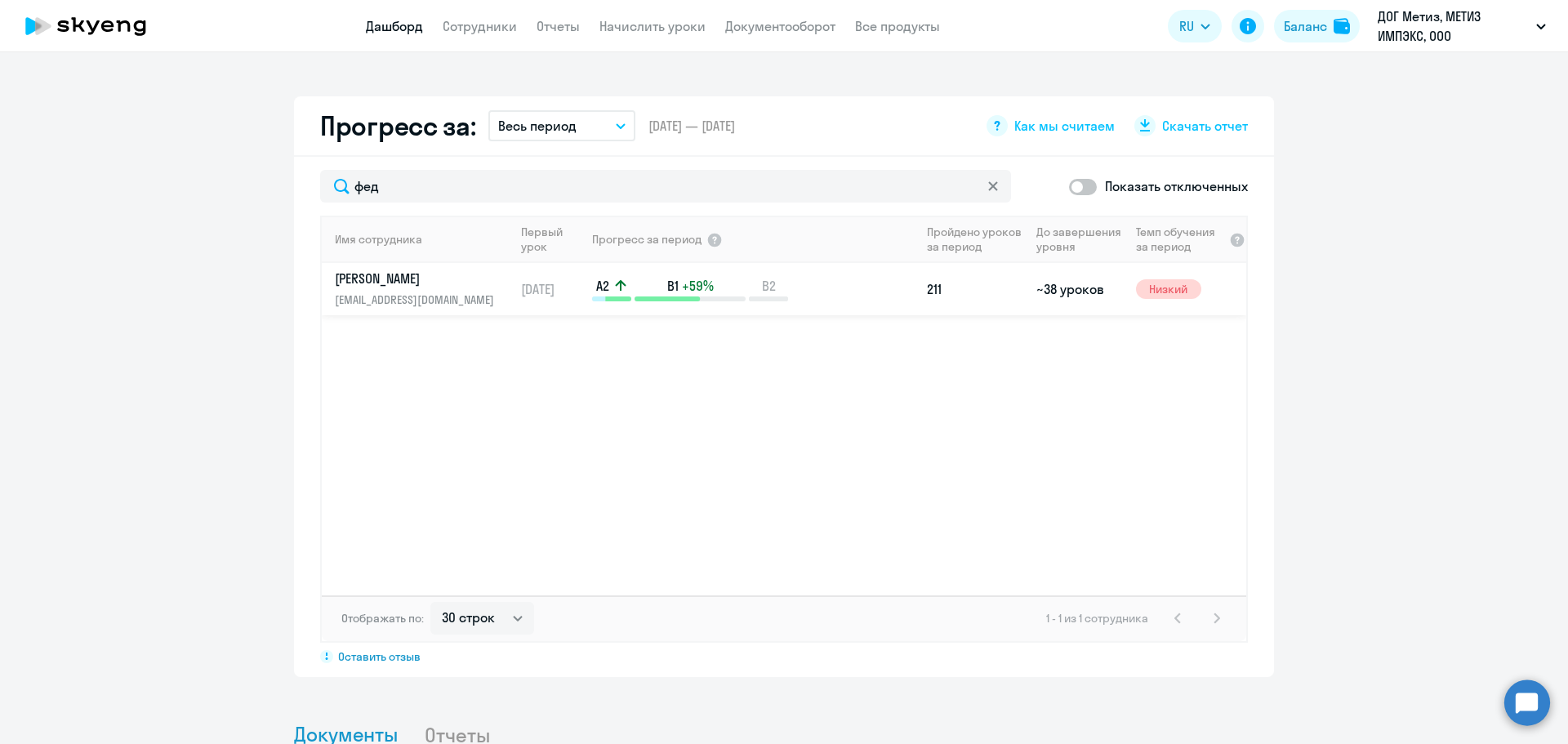
click at [820, 280] on div "A2 B1 +59% B2" at bounding box center [756, 290] width 328 height 25
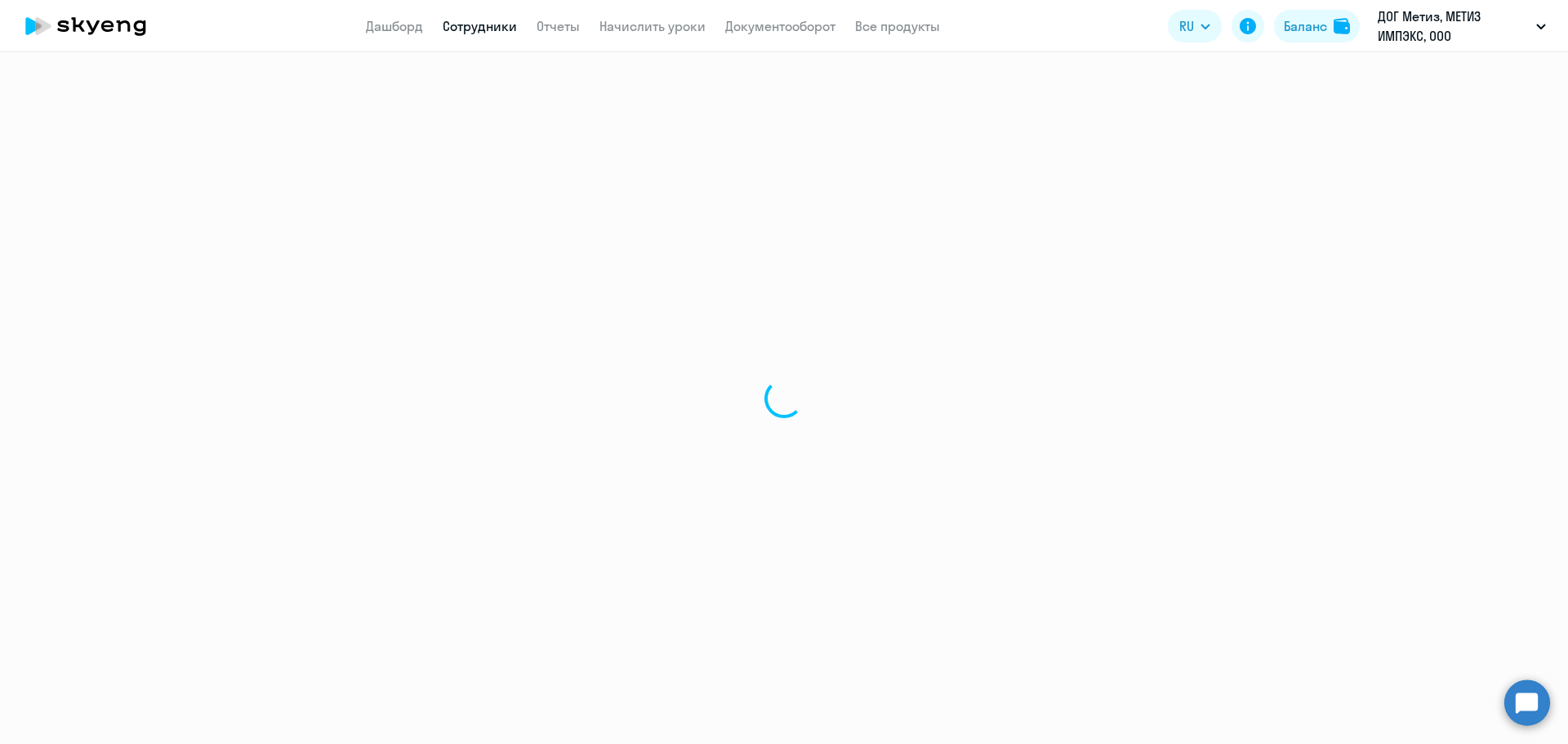
select select "english"
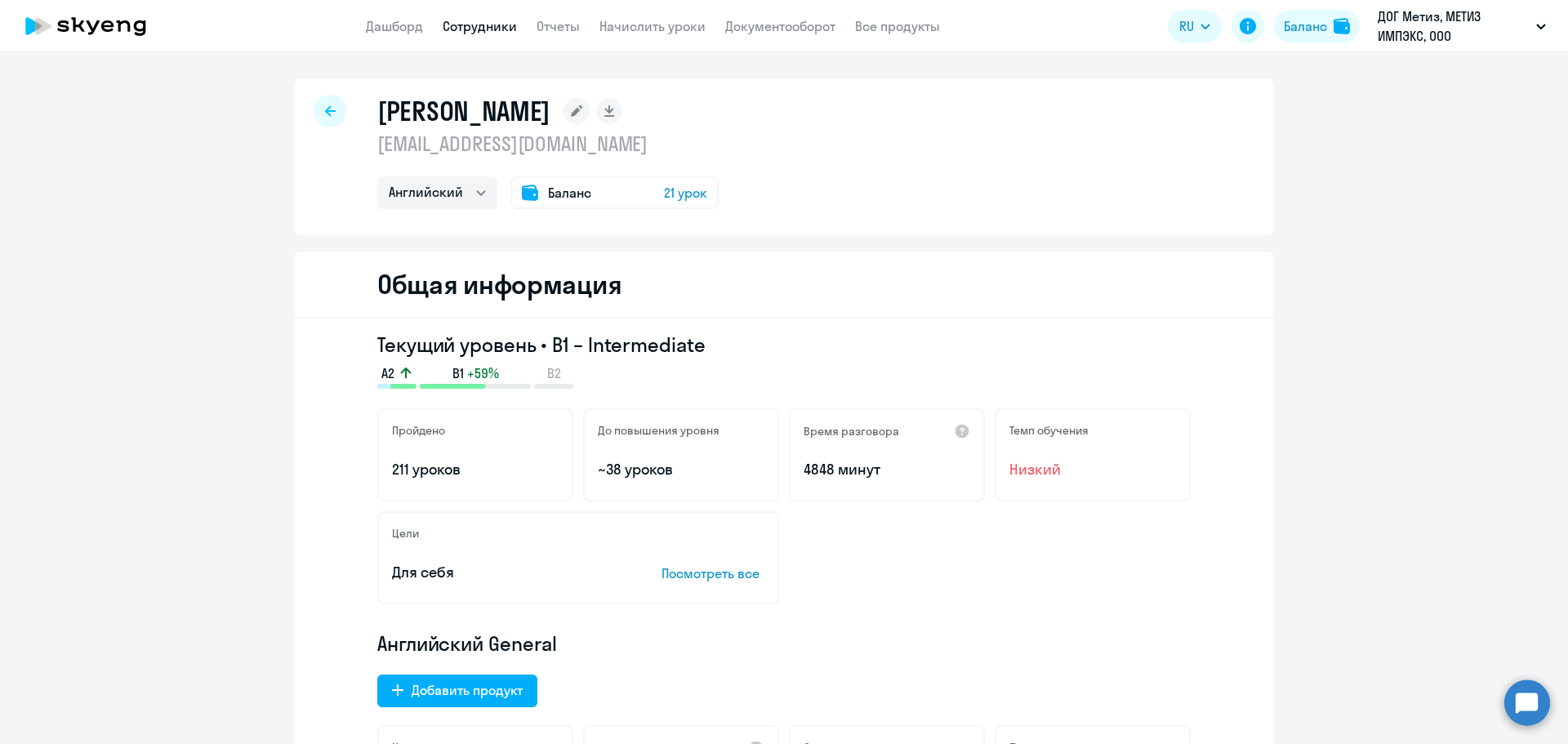
click at [318, 106] on div at bounding box center [330, 111] width 32 height 32
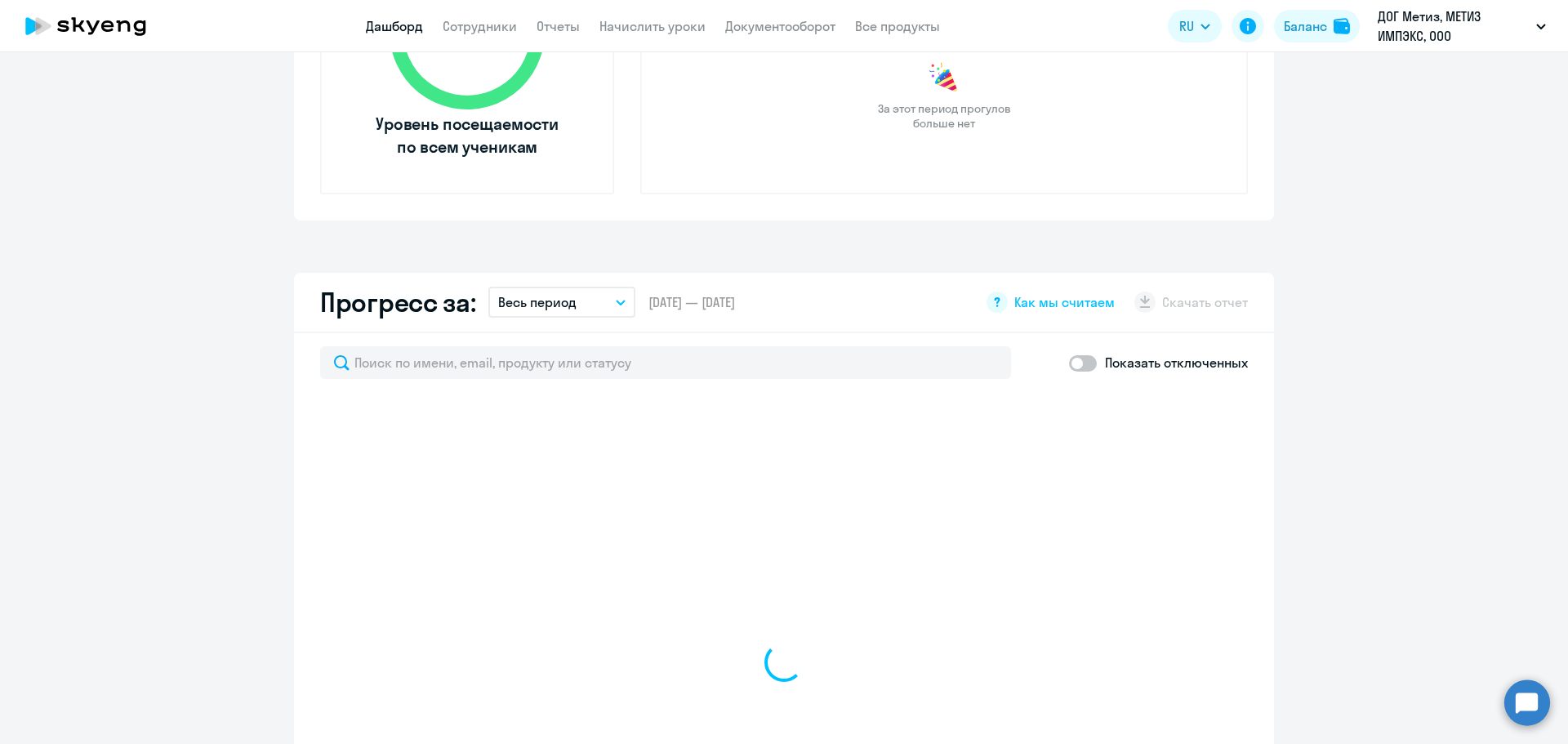
scroll to position [735, 0]
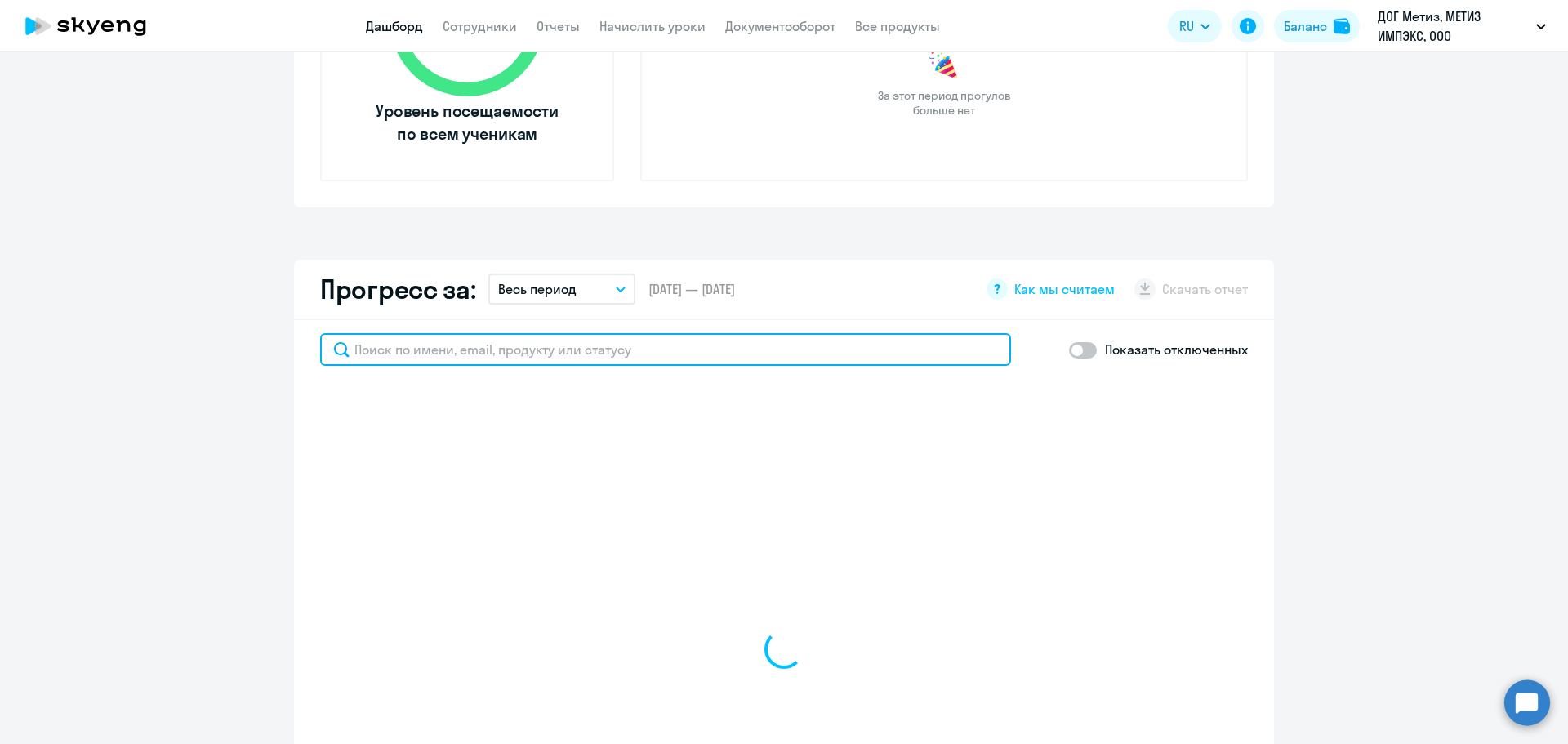
click at [519, 352] on input "text" at bounding box center [665, 350] width 691 height 32
type input "си"
select select "30"
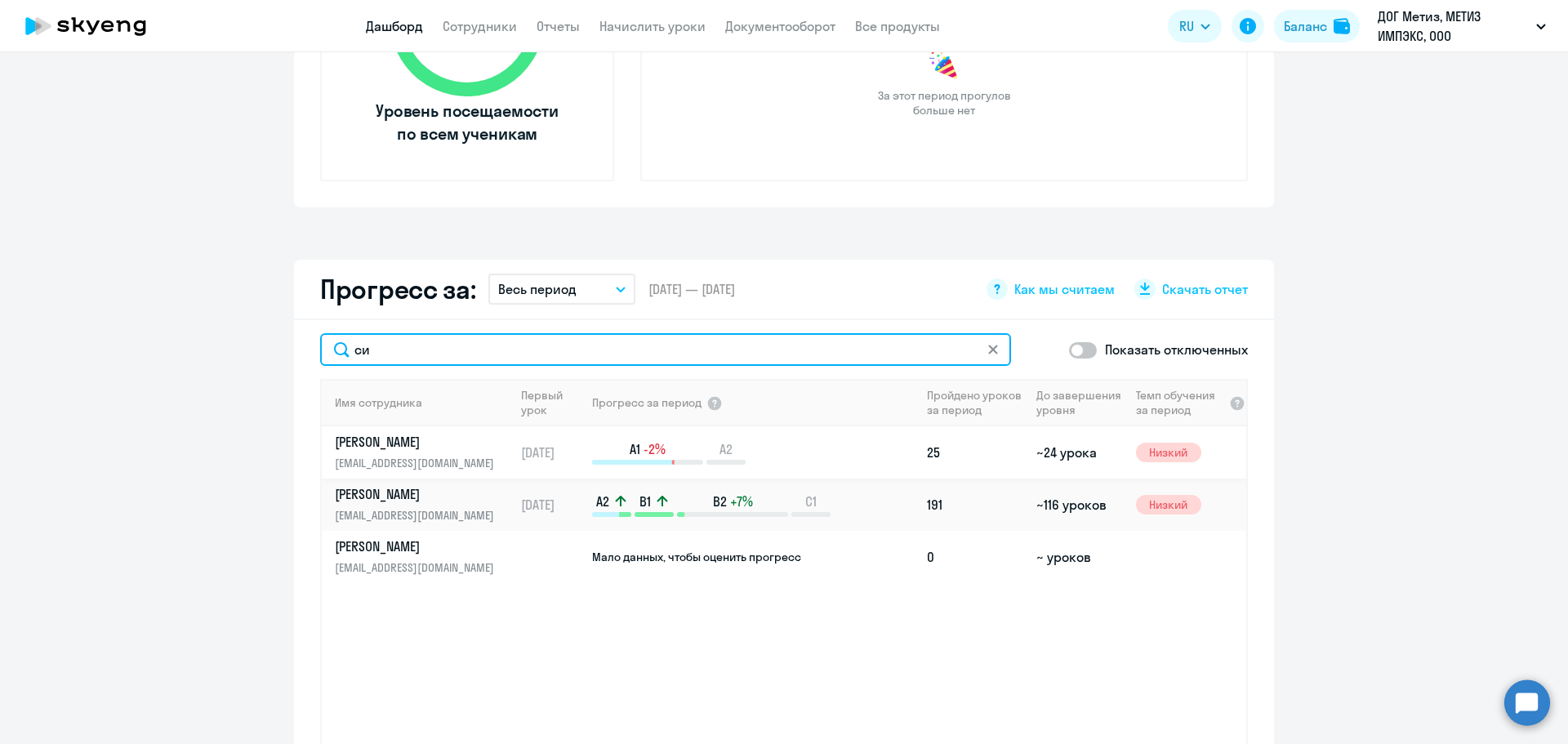
type input "си"
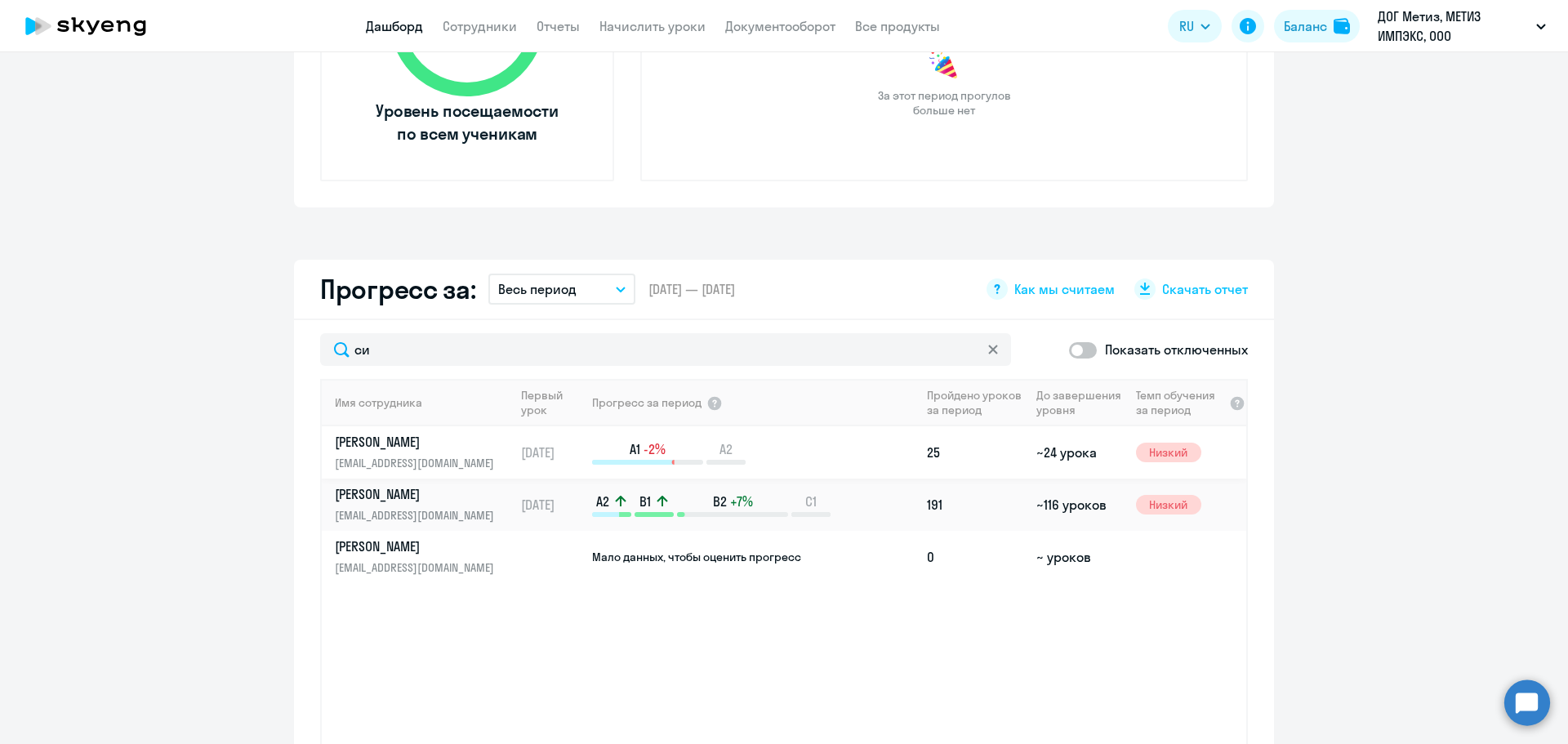
click at [432, 454] on p "[EMAIL_ADDRESS][DOMAIN_NAME]" at bounding box center [419, 463] width 169 height 18
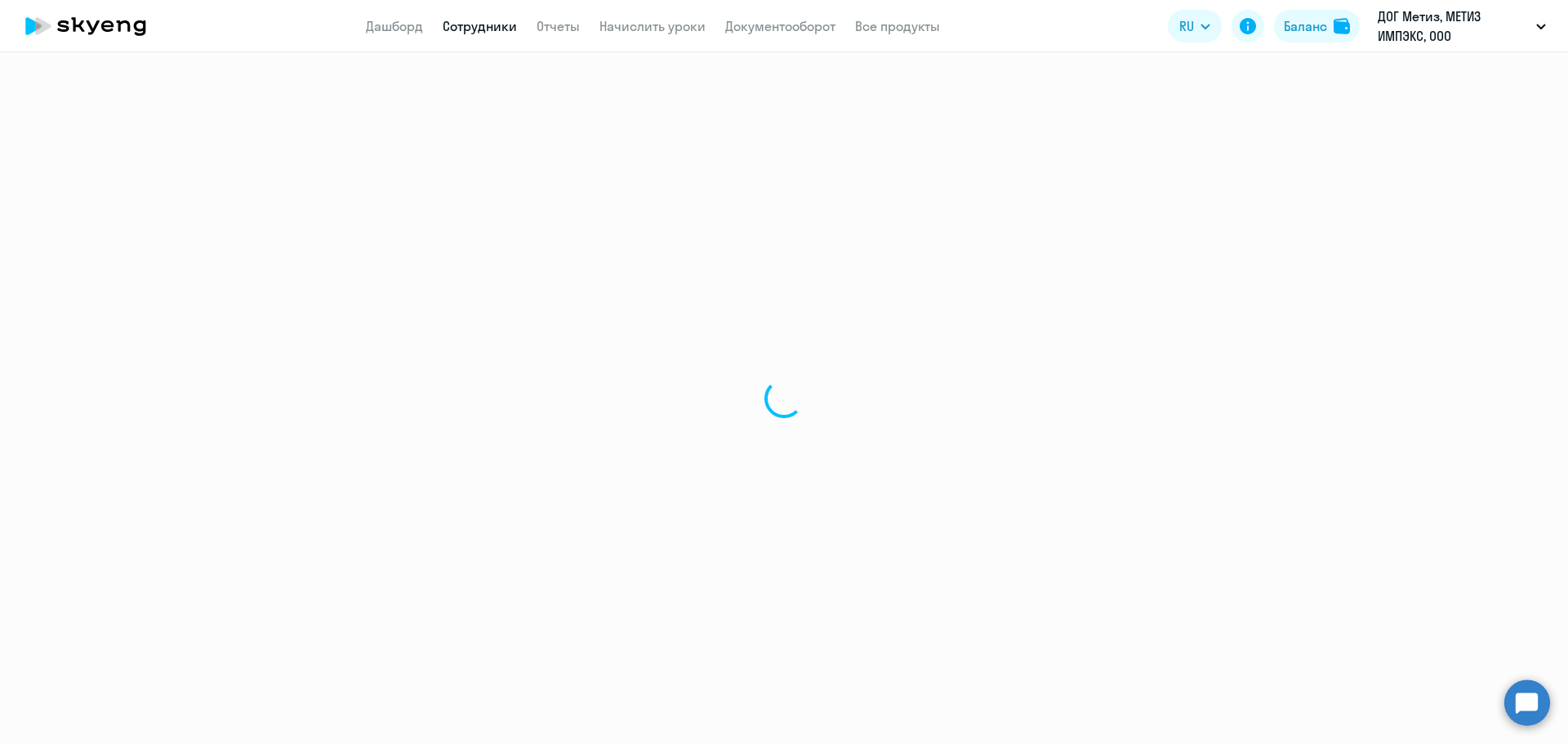
select select "english"
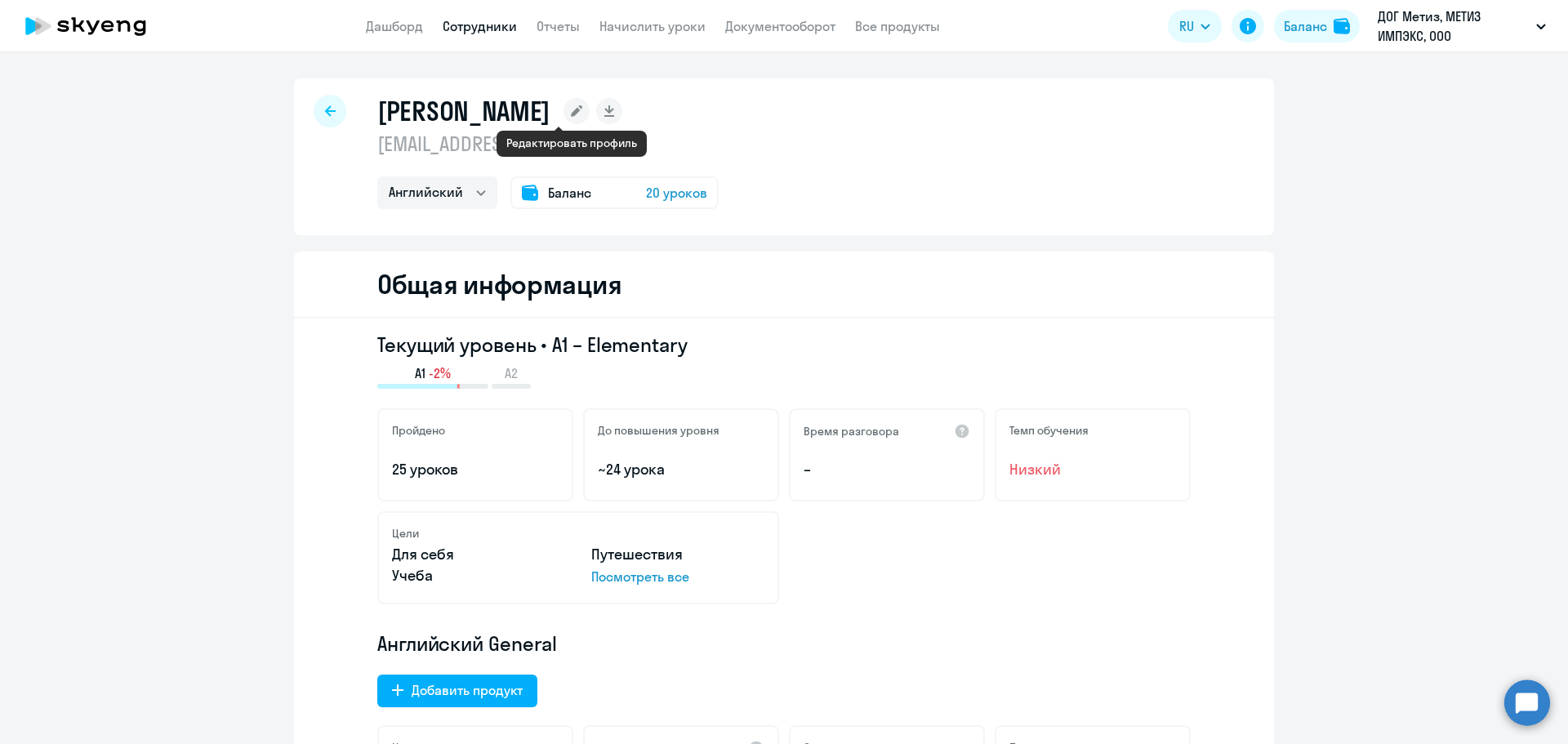
click at [572, 111] on icon at bounding box center [576, 111] width 11 height 11
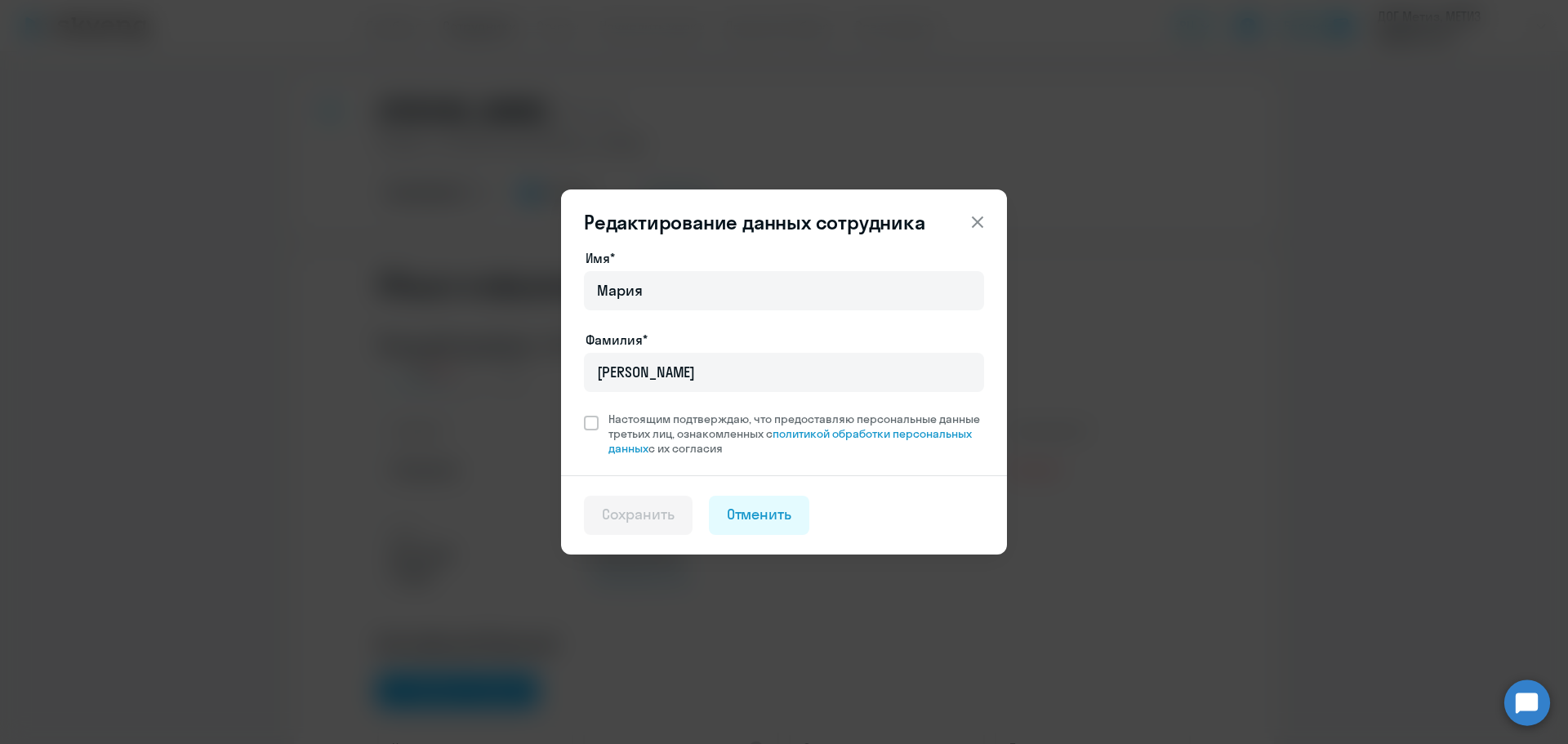
click at [977, 220] on icon at bounding box center [977, 222] width 20 height 20
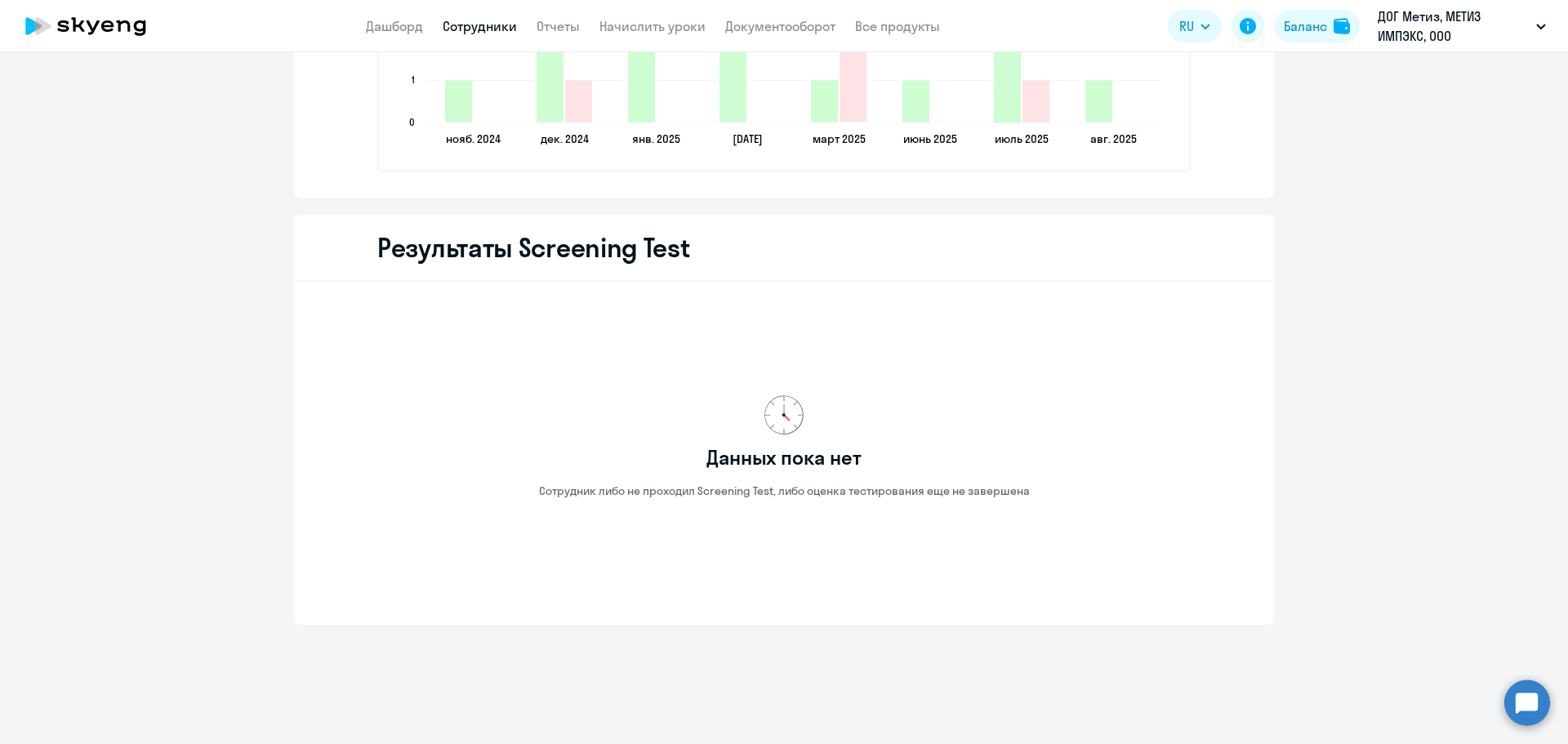
scroll to position [2056, 0]
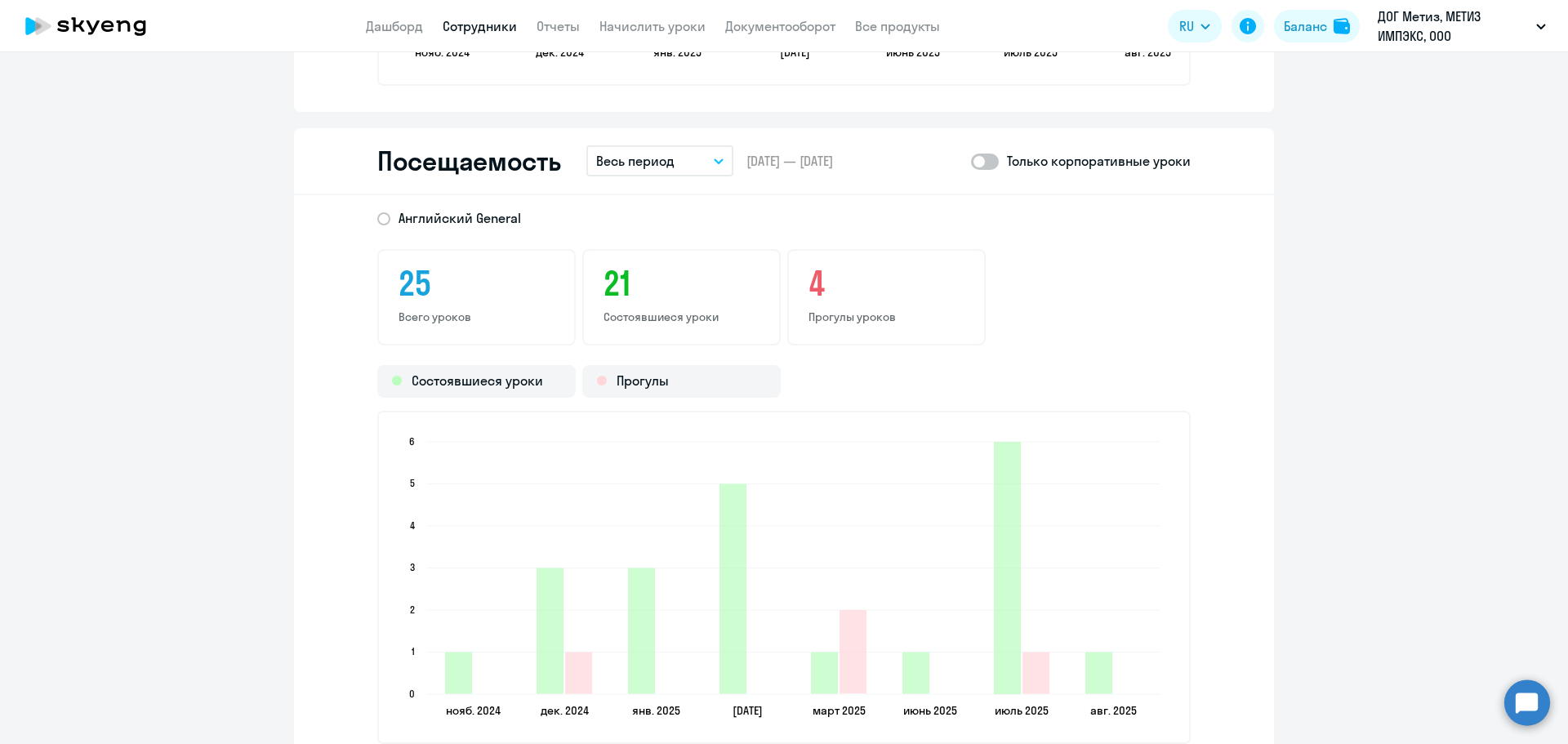
click at [983, 163] on span at bounding box center [985, 161] width 28 height 16
click at [972, 162] on input "checkbox" at bounding box center [971, 161] width 1 height 1
click at [981, 163] on span at bounding box center [985, 161] width 28 height 16
click at [972, 162] on input "checkbox" at bounding box center [971, 161] width 1 height 1
checkbox input "false"
